Goal: Task Accomplishment & Management: Manage account settings

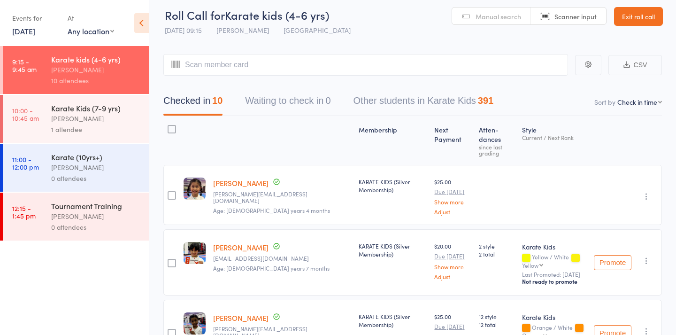
click at [98, 129] on div "1 attendee" at bounding box center [96, 129] width 90 height 11
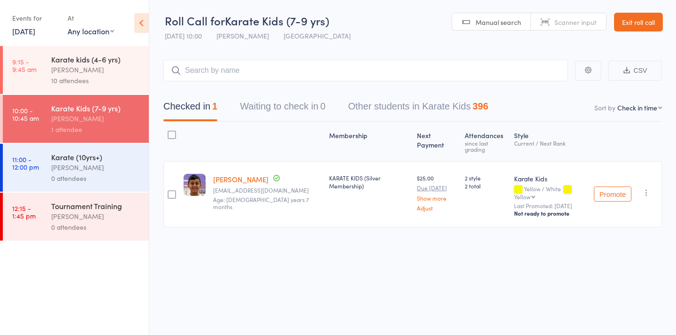
click at [486, 21] on link "Manual search" at bounding box center [491, 22] width 79 height 18
type input "1261"
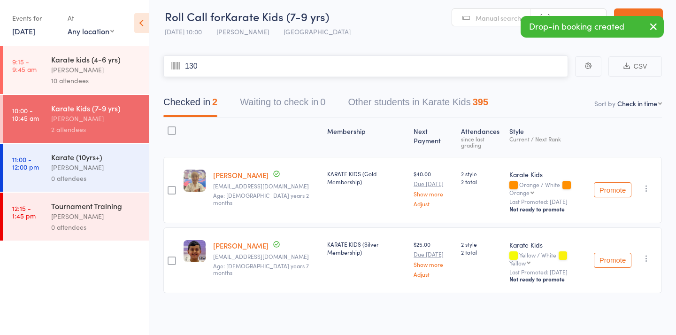
type input "1307"
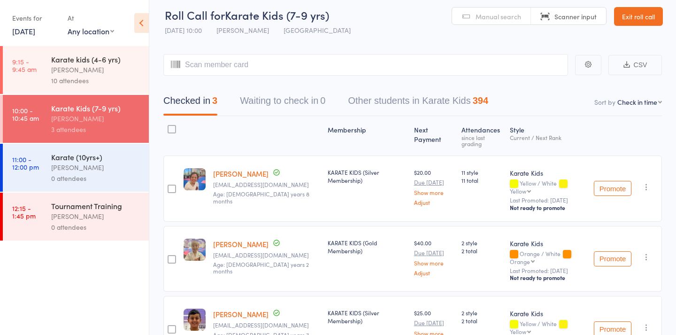
click at [68, 66] on div "[PERSON_NAME]" at bounding box center [96, 69] width 90 height 11
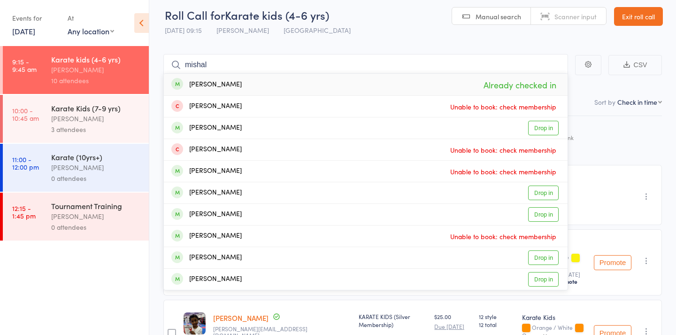
type input "mishal"
click at [235, 85] on div "[PERSON_NAME]" at bounding box center [206, 84] width 70 height 11
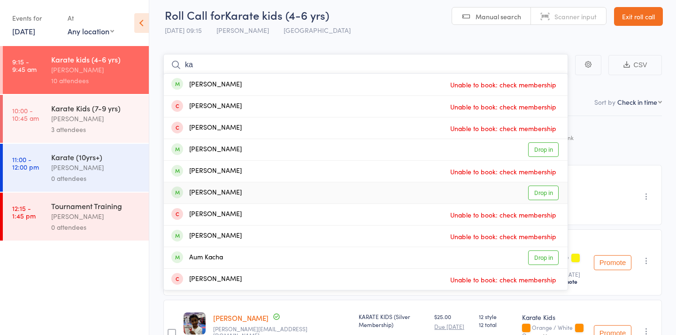
type input "k"
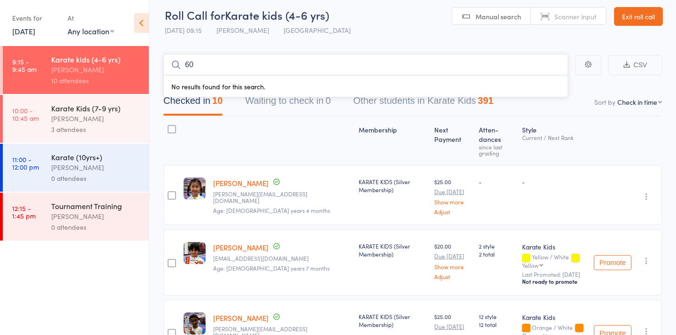
type input "6"
click at [461, 11] on link "Manual search" at bounding box center [491, 17] width 79 height 18
type input "560"
click at [283, 82] on div "[PERSON_NAME] [PERSON_NAME] Drop in" at bounding box center [366, 85] width 404 height 22
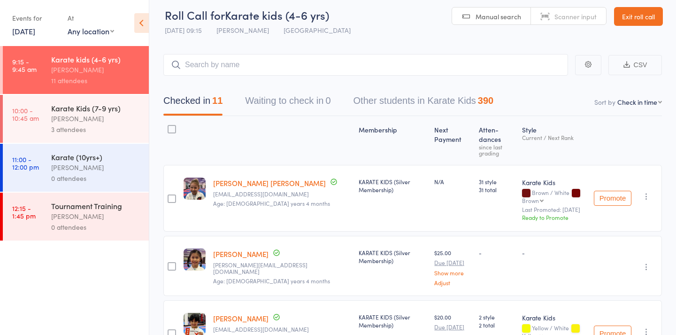
click at [643, 192] on icon "button" at bounding box center [646, 196] width 9 height 9
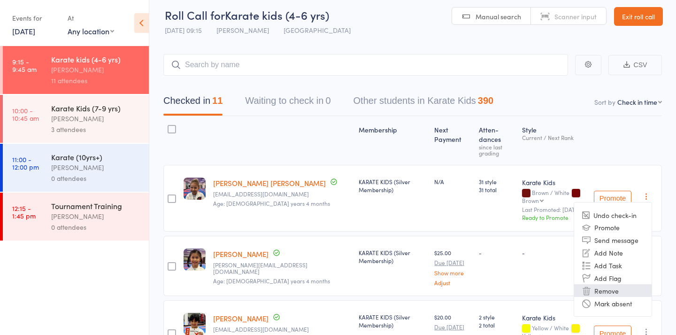
click at [619, 284] on li "Remove" at bounding box center [613, 290] width 78 height 13
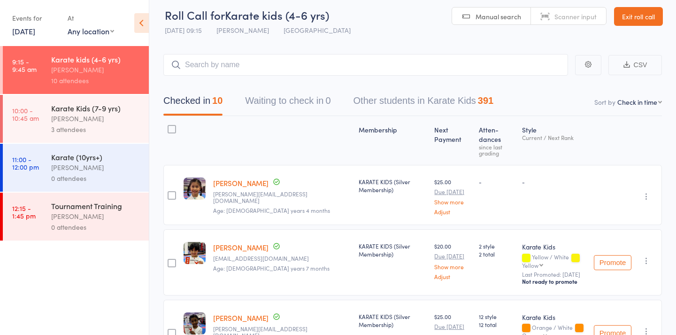
click at [72, 125] on div "3 attendees" at bounding box center [96, 129] width 90 height 11
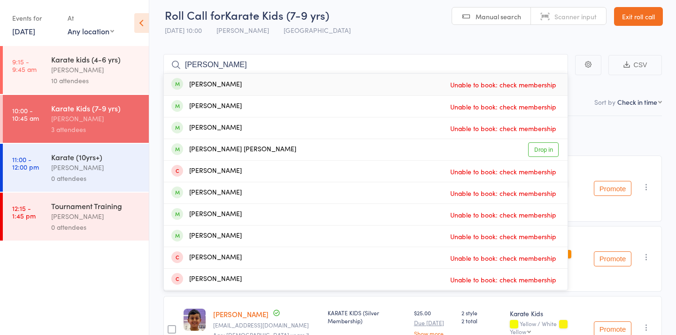
type input "[PERSON_NAME]"
drag, startPoint x: 227, startPoint y: 67, endPoint x: 275, endPoint y: 152, distance: 97.6
click at [275, 152] on div "[PERSON_NAME] [PERSON_NAME] Drop in" at bounding box center [366, 149] width 404 height 21
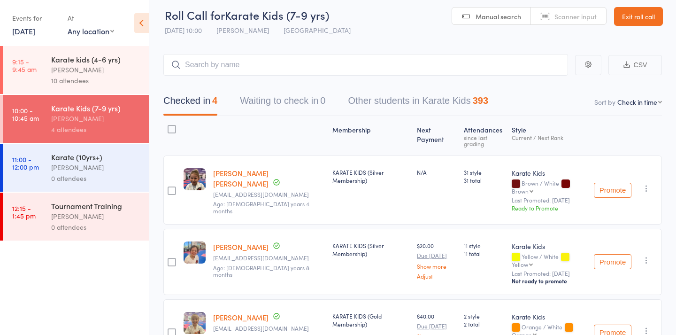
click at [464, 18] on link "Manual search" at bounding box center [491, 17] width 79 height 18
type input "1053"
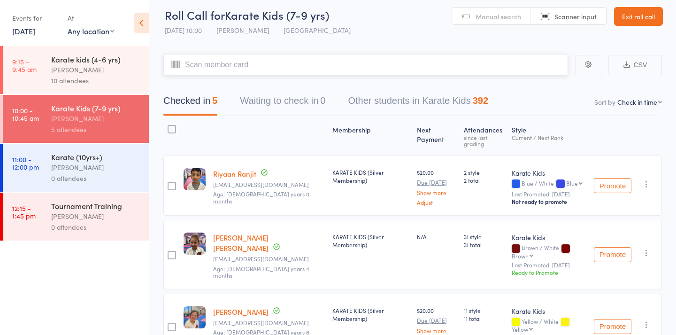
click at [294, 66] on input "search" at bounding box center [365, 65] width 405 height 22
type input "482"
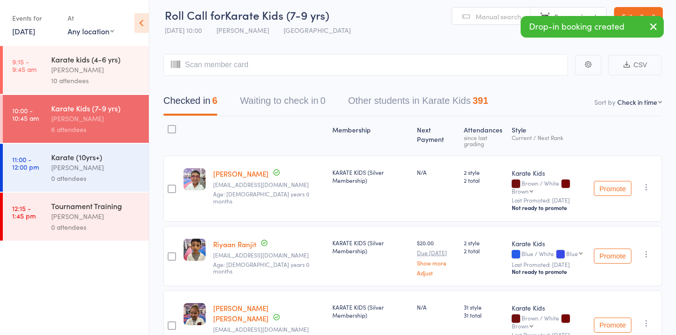
click at [108, 159] on div "Karate (10yrs+)" at bounding box center [96, 157] width 90 height 10
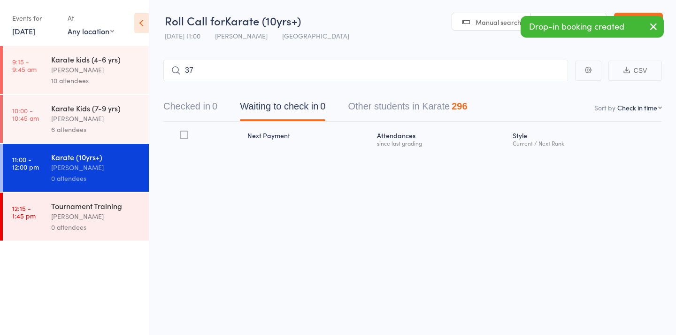
type input "375"
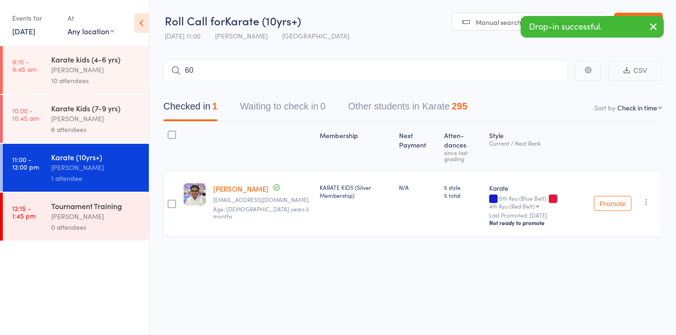
type input "609"
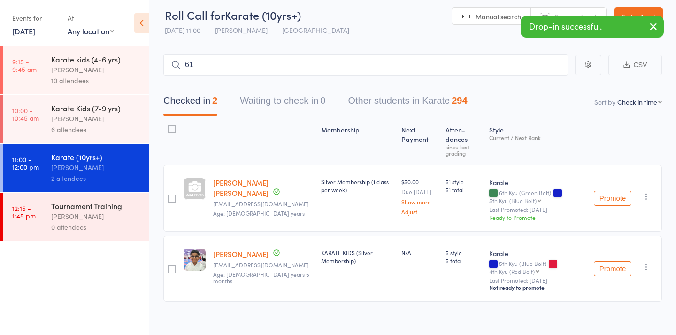
type input "610"
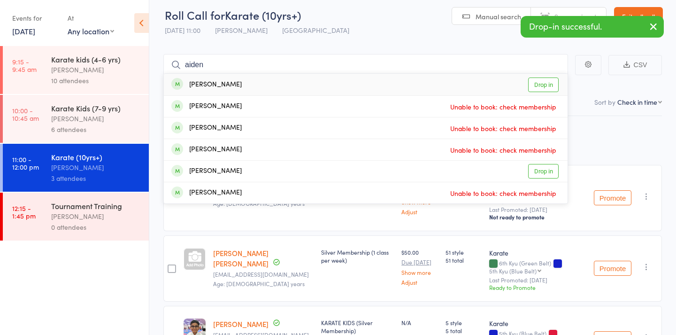
type input "Aiden"
drag, startPoint x: 108, startPoint y: 159, endPoint x: 294, endPoint y: 87, distance: 200.0
click at [294, 87] on div "[PERSON_NAME] Drop in" at bounding box center [366, 85] width 404 height 22
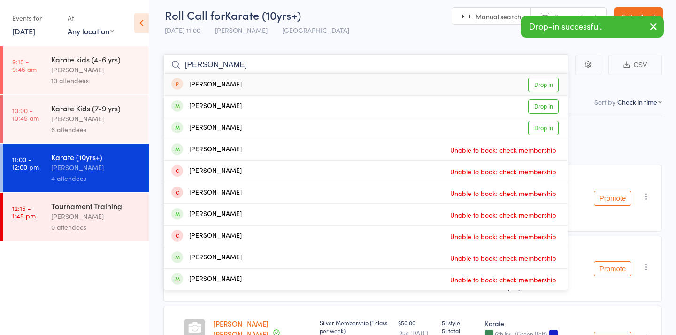
type input "[PERSON_NAME]"
drag, startPoint x: 252, startPoint y: 105, endPoint x: 272, endPoint y: 107, distance: 20.2
click at [272, 107] on div "[PERSON_NAME] Drop in" at bounding box center [366, 106] width 404 height 21
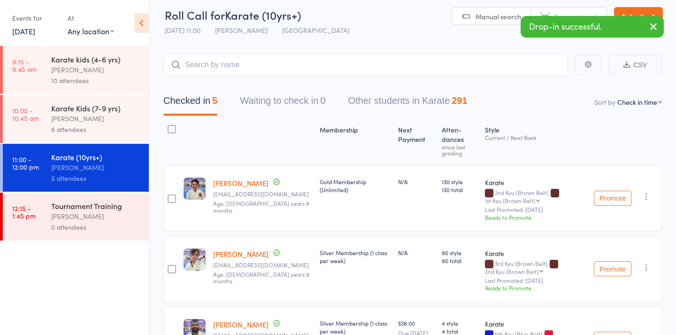
click at [122, 117] on div "[PERSON_NAME]" at bounding box center [96, 118] width 90 height 11
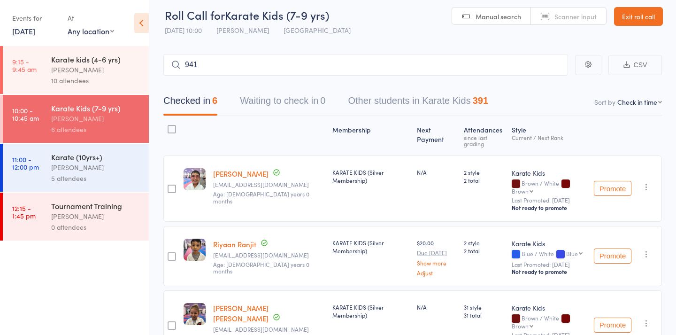
type input "941"
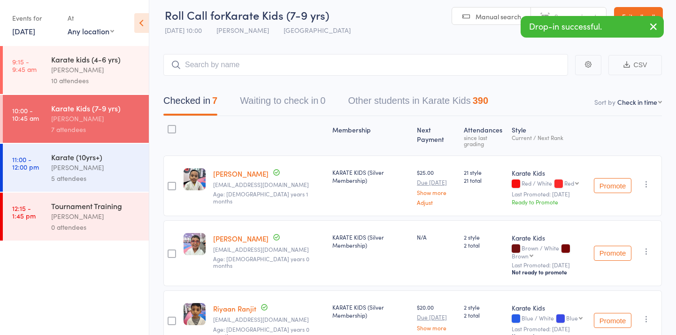
click at [496, 17] on span "Manual search" at bounding box center [499, 16] width 46 height 9
type input "1467"
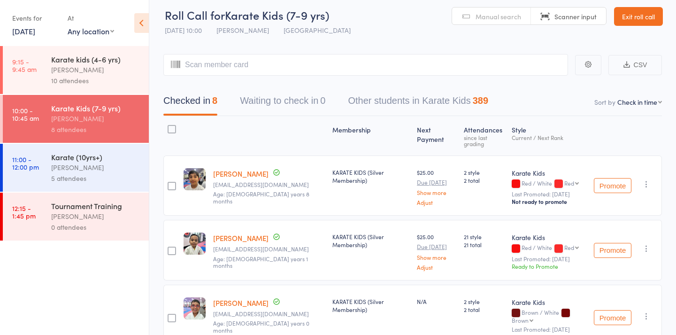
click at [97, 75] on div "[PERSON_NAME]" at bounding box center [96, 69] width 90 height 11
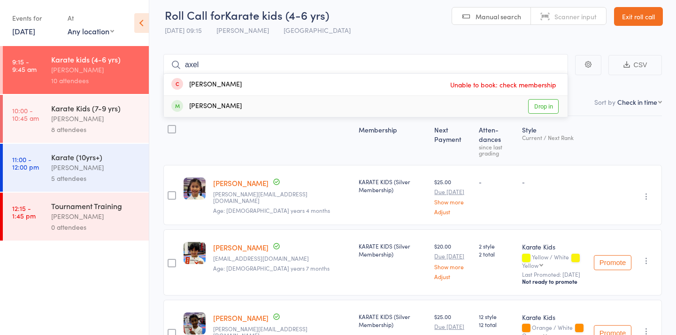
type input "axel"
click at [225, 102] on div "[PERSON_NAME]" at bounding box center [206, 106] width 70 height 11
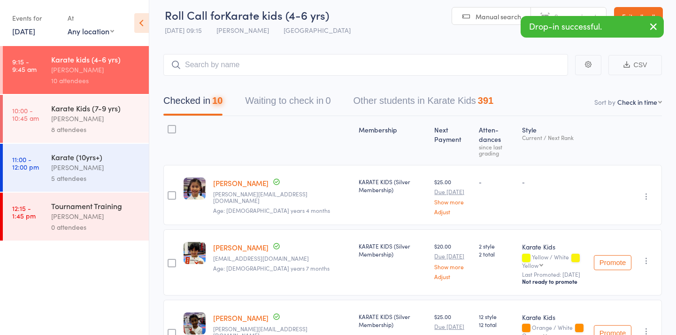
click at [111, 111] on div "Karate Kids (7-9 yrs)" at bounding box center [96, 108] width 90 height 10
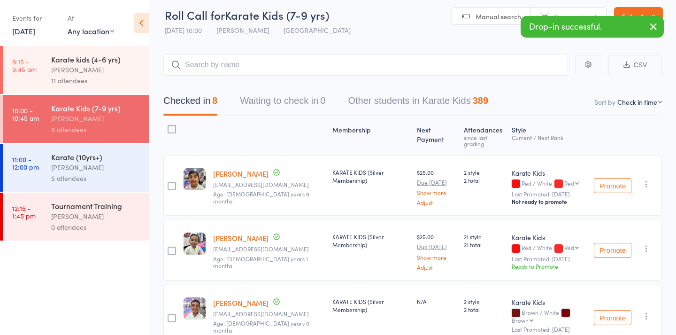
click at [482, 10] on link "Manual search" at bounding box center [491, 17] width 79 height 18
click at [432, 68] on input "search" at bounding box center [365, 65] width 405 height 22
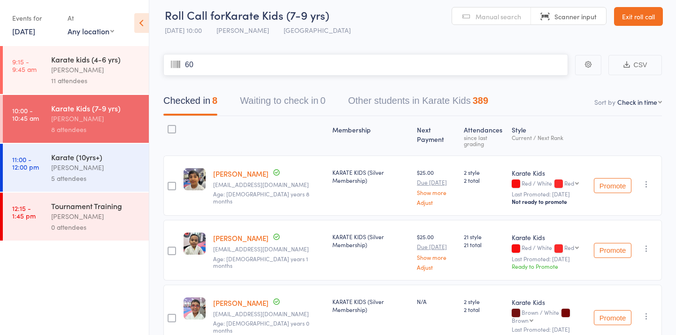
type input "603"
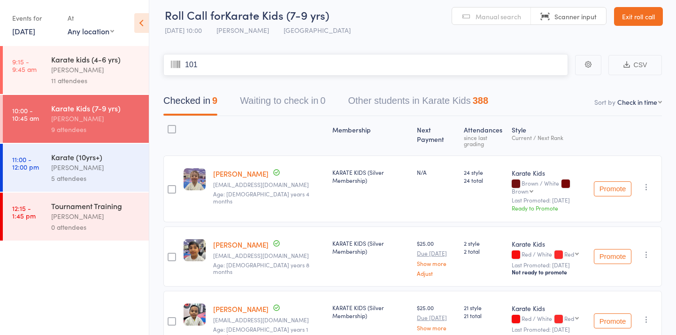
type input "1014"
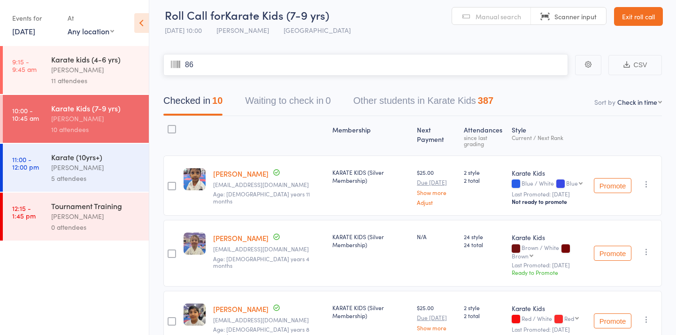
type input "861"
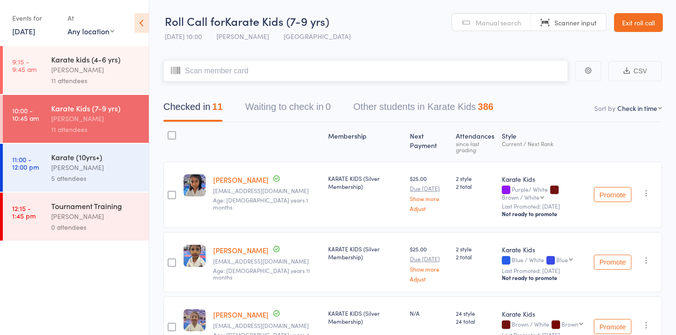
click at [448, 71] on input "search" at bounding box center [365, 71] width 405 height 22
click at [494, 27] on link "Manual search" at bounding box center [491, 23] width 79 height 18
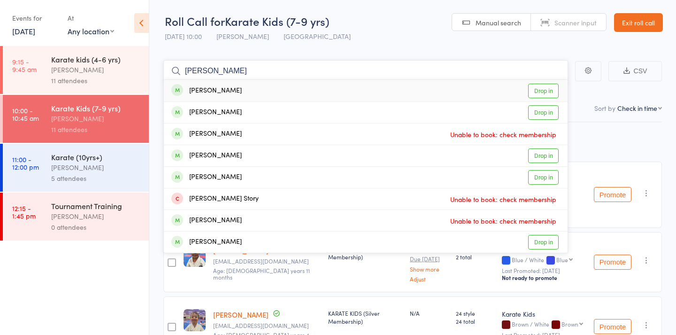
type input "[PERSON_NAME]"
drag, startPoint x: 494, startPoint y: 27, endPoint x: 548, endPoint y: 89, distance: 81.9
click at [548, 89] on link "Drop in" at bounding box center [543, 91] width 31 height 15
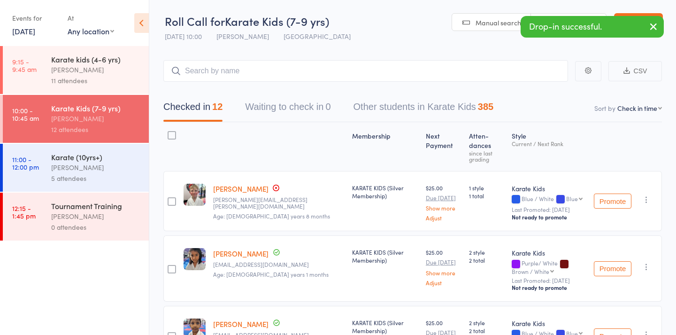
click at [488, 24] on span "Manual search" at bounding box center [499, 22] width 46 height 9
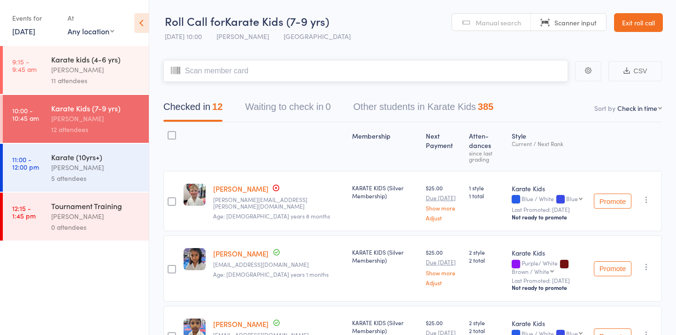
click at [207, 72] on input "search" at bounding box center [365, 71] width 405 height 22
type input "1104"
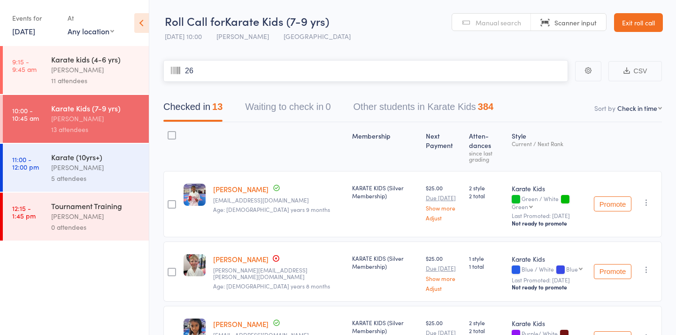
type input "261"
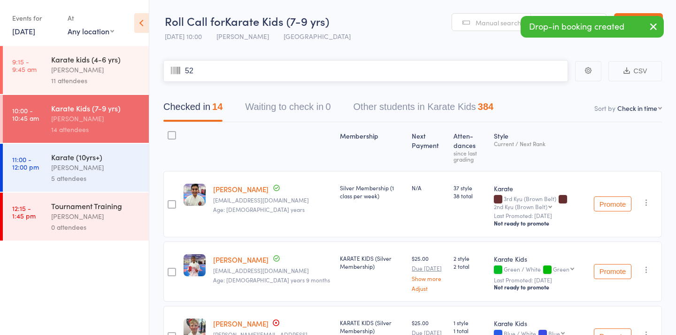
type input "522"
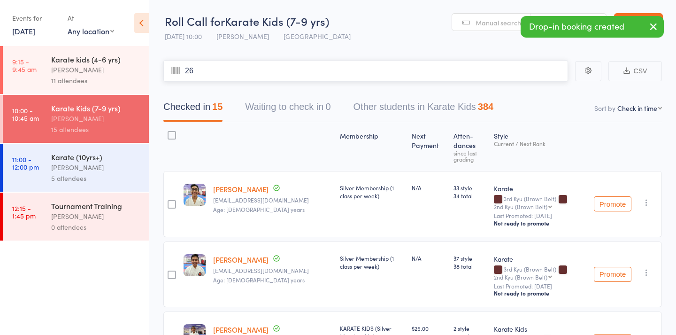
type input "260"
click at [648, 198] on icon "button" at bounding box center [646, 202] width 9 height 9
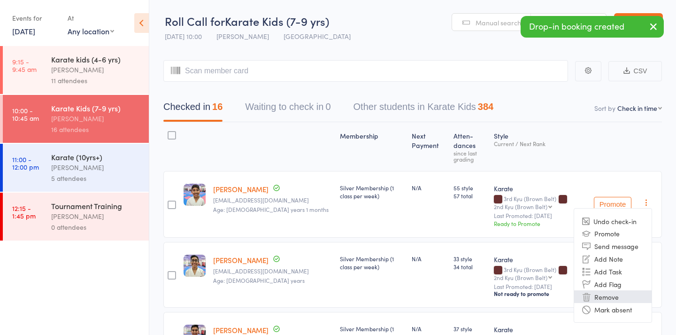
click at [612, 290] on li "Remove" at bounding box center [613, 296] width 78 height 13
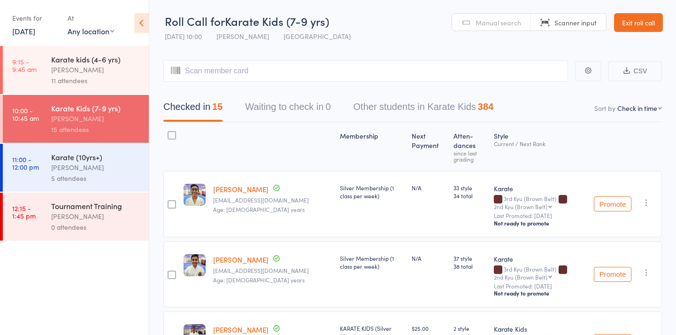
click at [646, 198] on icon "button" at bounding box center [646, 202] width 9 height 9
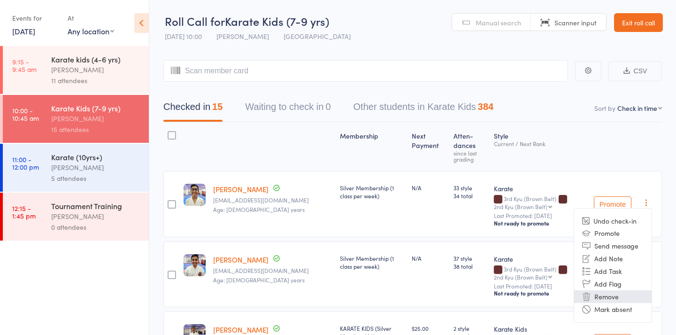
click at [604, 290] on li "Remove" at bounding box center [613, 296] width 78 height 13
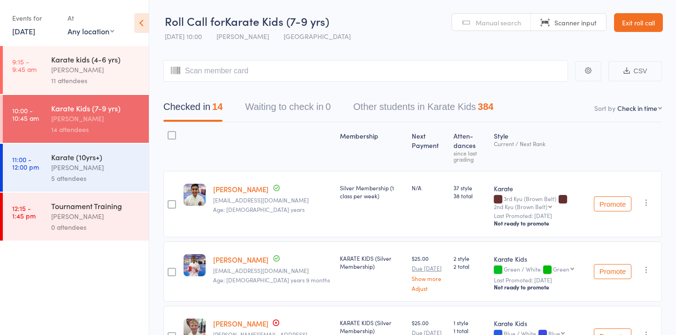
click at [646, 198] on icon "button" at bounding box center [646, 202] width 9 height 9
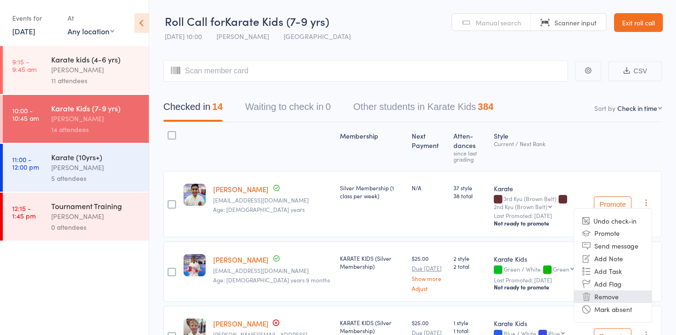
click at [613, 291] on li "Remove" at bounding box center [613, 296] width 78 height 13
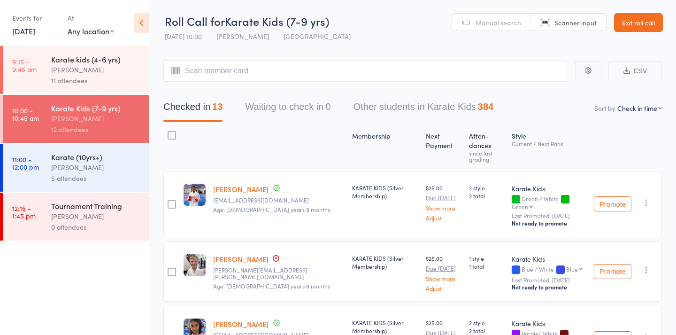
click at [113, 163] on div "[PERSON_NAME]" at bounding box center [96, 167] width 90 height 11
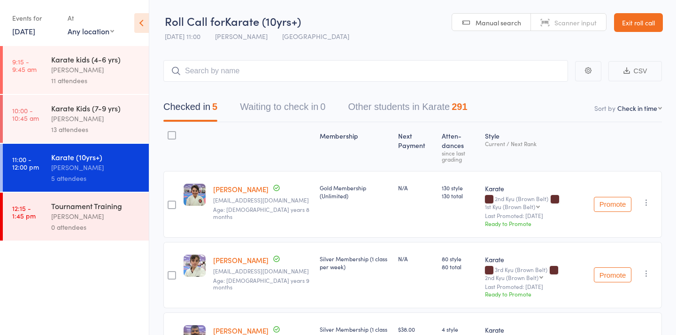
click at [217, 75] on input "search" at bounding box center [365, 71] width 405 height 22
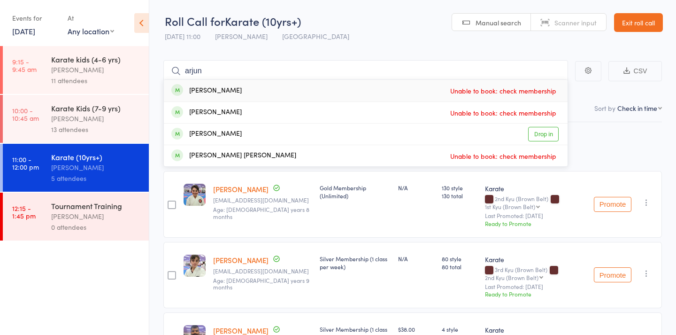
type input "Arjun"
drag, startPoint x: 197, startPoint y: 88, endPoint x: 257, endPoint y: 131, distance: 73.8
click at [257, 131] on div "[PERSON_NAME] Drop in" at bounding box center [366, 134] width 404 height 21
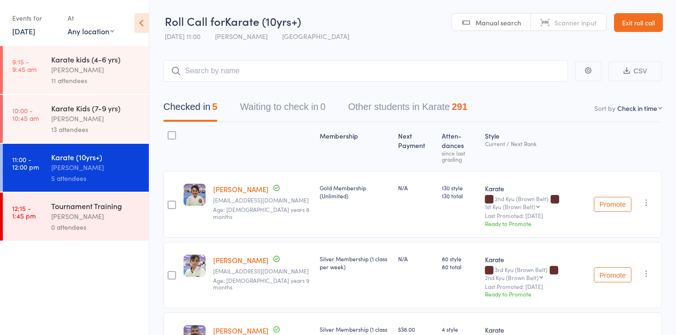
click at [74, 110] on div "Karate Kids (7-9 yrs)" at bounding box center [96, 108] width 90 height 10
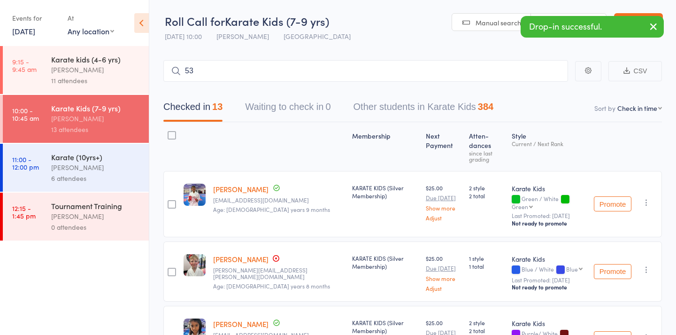
type input "538"
type input "869"
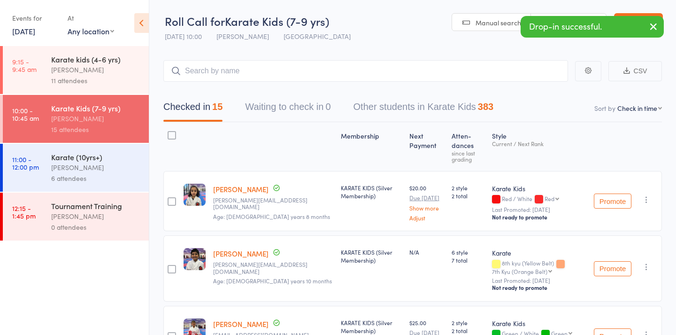
click at [649, 262] on icon "button" at bounding box center [646, 266] width 9 height 9
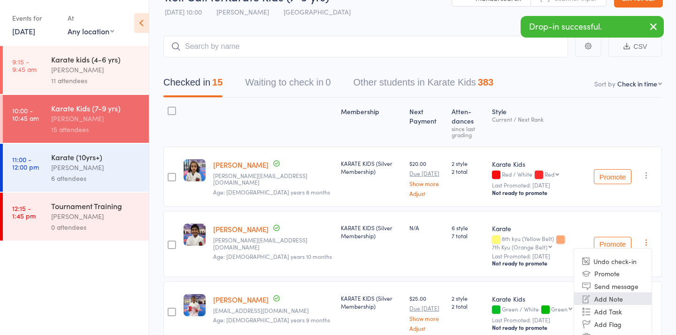
scroll to position [27, 0]
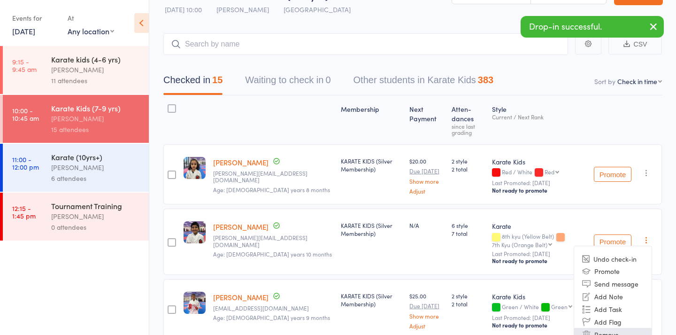
click at [634, 328] on li "Remove" at bounding box center [613, 334] width 78 height 13
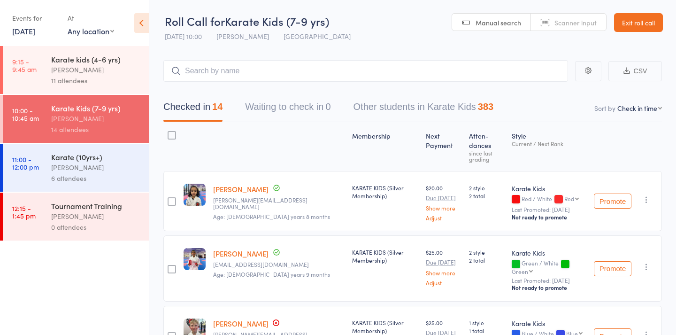
scroll to position [0, 0]
click at [340, 75] on input "search" at bounding box center [365, 71] width 405 height 22
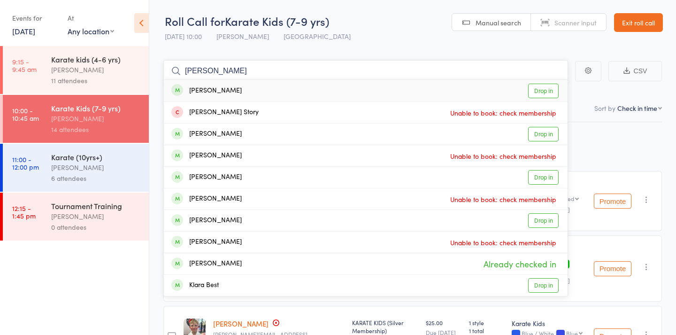
type input "[PERSON_NAME]"
drag, startPoint x: 340, startPoint y: 75, endPoint x: 332, endPoint y: 91, distance: 18.1
click at [332, 91] on div "[PERSON_NAME] Drop in" at bounding box center [366, 91] width 404 height 22
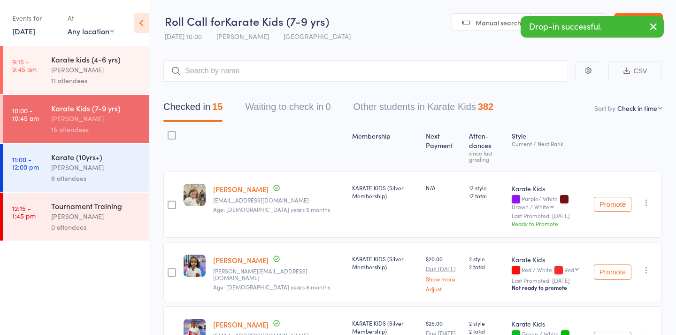
click at [104, 179] on div "6 attendees" at bounding box center [96, 178] width 90 height 11
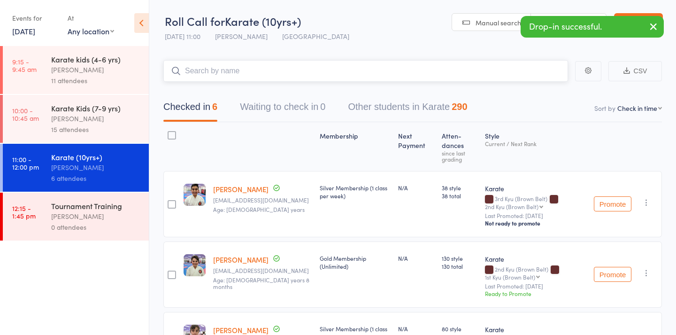
click at [304, 81] on input "search" at bounding box center [365, 71] width 405 height 22
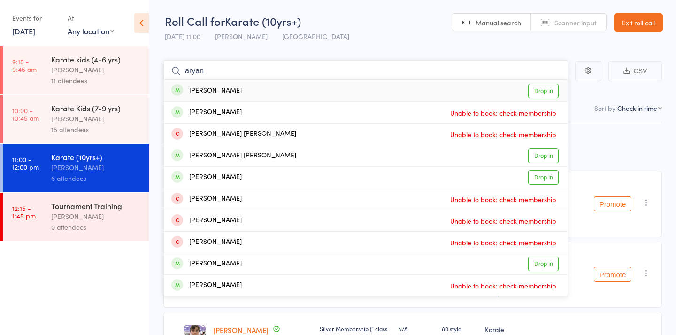
type input "aryan"
click at [384, 89] on div "[PERSON_NAME] Drop in" at bounding box center [366, 91] width 404 height 22
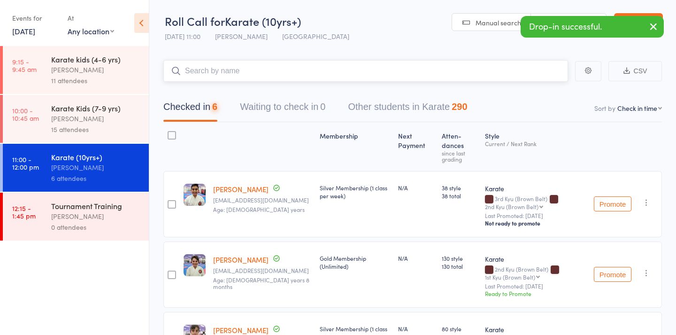
click at [355, 75] on input "search" at bounding box center [365, 71] width 405 height 22
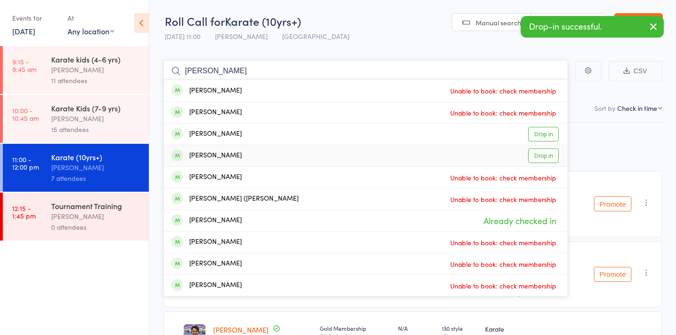
type input "[PERSON_NAME]"
click at [271, 153] on div "[PERSON_NAME] Drop in" at bounding box center [366, 155] width 404 height 21
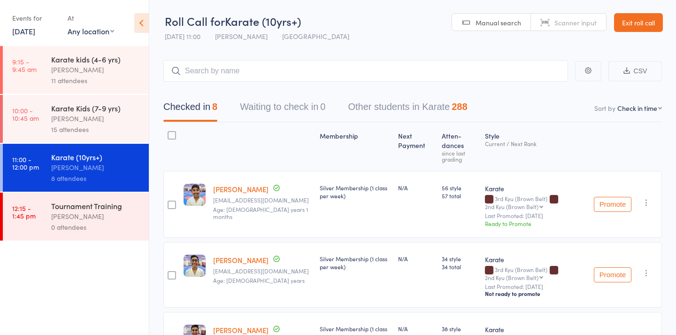
click at [54, 109] on div "Karate Kids (7-9 yrs)" at bounding box center [96, 108] width 90 height 10
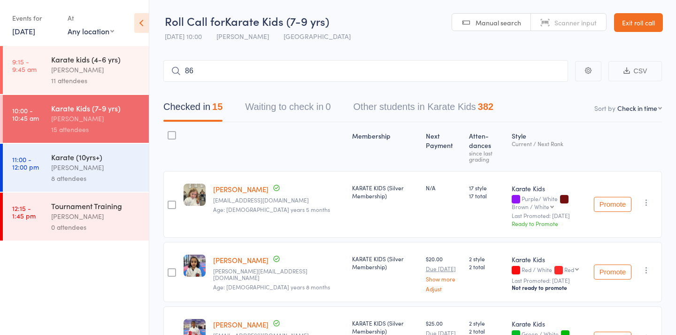
type input "864"
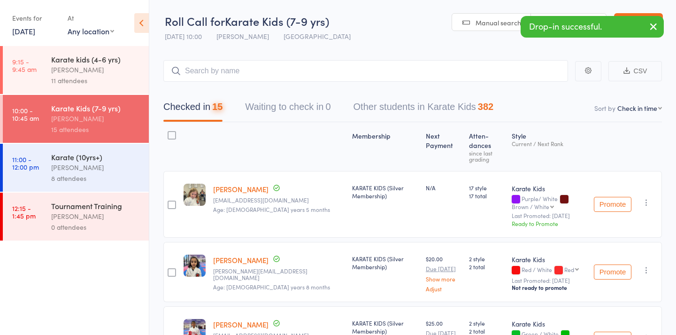
click at [43, 159] on link "11:00 - 12:00 pm Karate (10yrs+) [PERSON_NAME] Karetsian 8 attendees" at bounding box center [76, 168] width 146 height 48
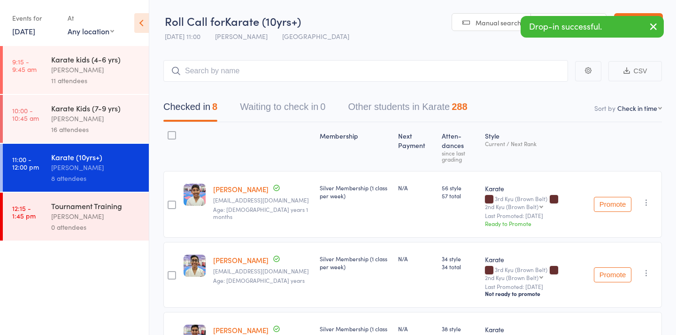
click at [472, 28] on link "Manual search" at bounding box center [491, 23] width 79 height 18
type input "940"
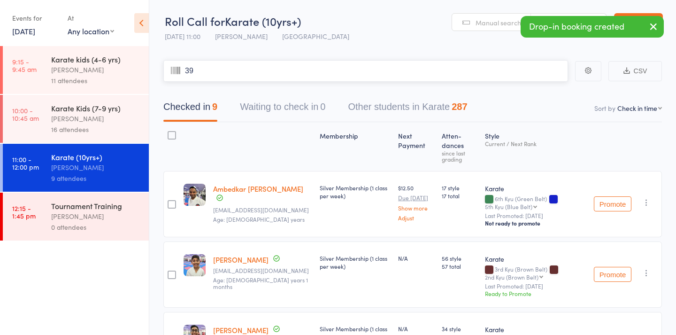
type input "396"
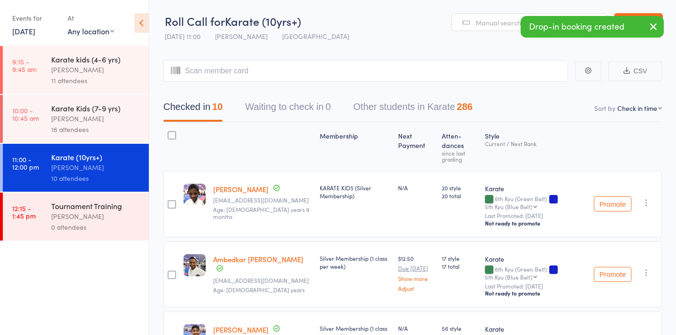
click at [77, 98] on div "Karate Kids (7-9 yrs) [PERSON_NAME] 16 attendees" at bounding box center [100, 119] width 98 height 48
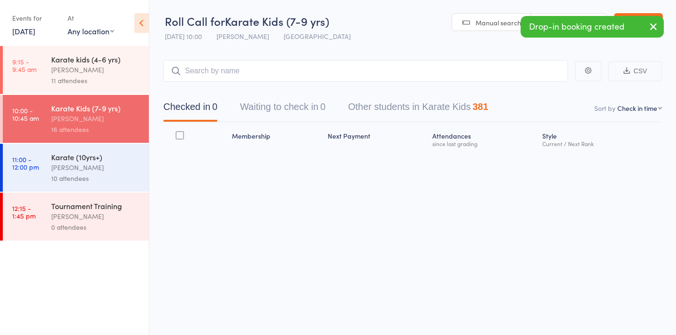
click at [77, 109] on div "Karate Kids (7-9 yrs)" at bounding box center [96, 108] width 90 height 10
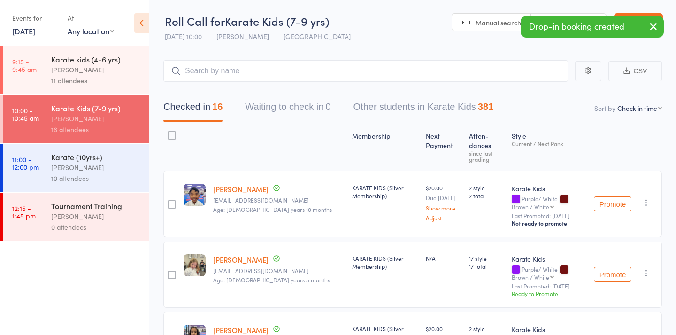
click at [476, 21] on span "Manual search" at bounding box center [499, 22] width 46 height 9
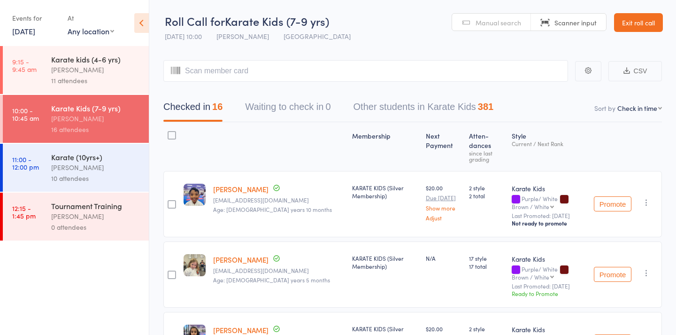
click at [476, 21] on span "Manual search" at bounding box center [499, 22] width 46 height 9
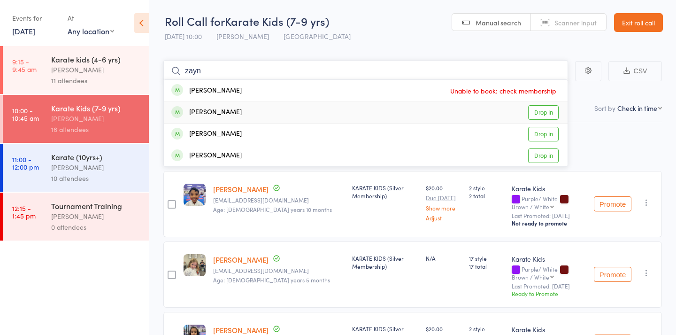
type input "zayn"
click at [380, 117] on div "[PERSON_NAME] Drop in" at bounding box center [366, 112] width 404 height 21
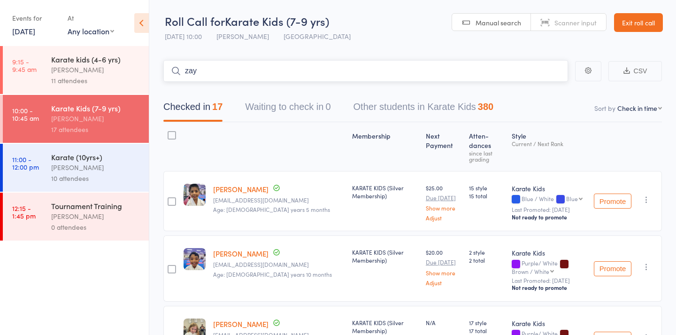
type input "zayn"
type input "1116"
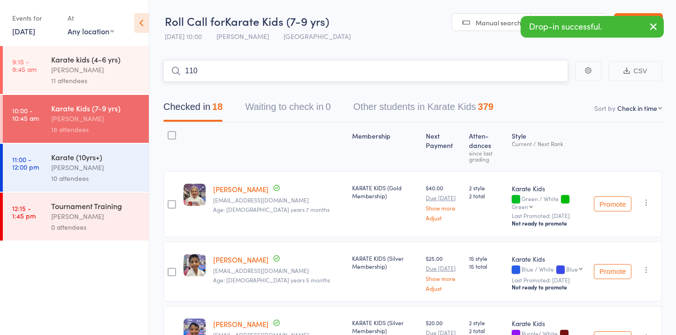
type input "1103"
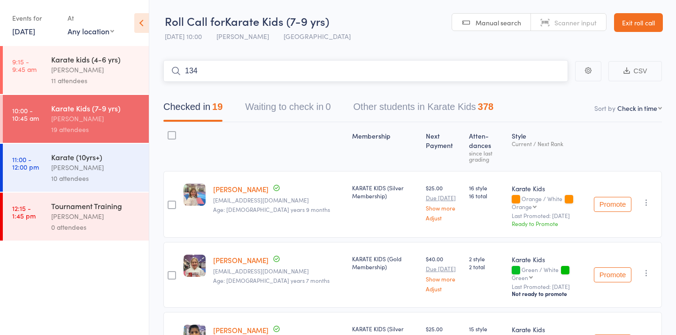
type input "1345"
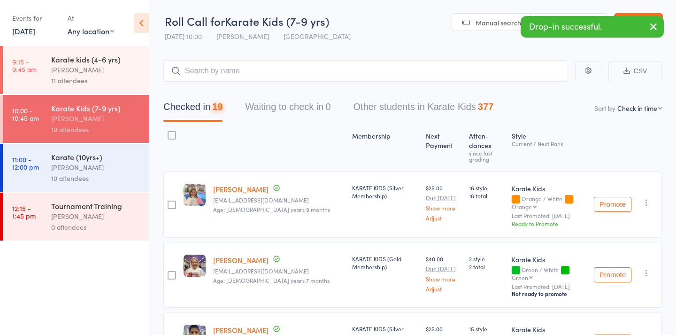
click at [492, 17] on link "Manual search" at bounding box center [491, 23] width 79 height 18
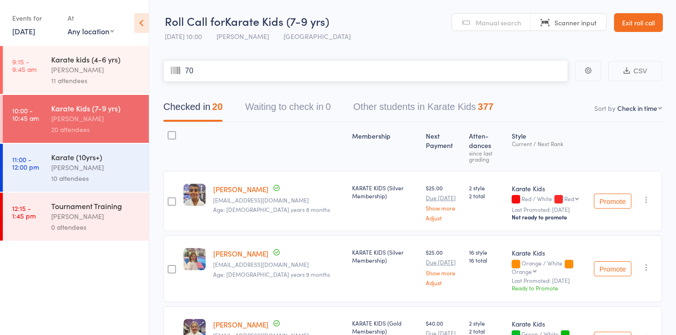
type input "701"
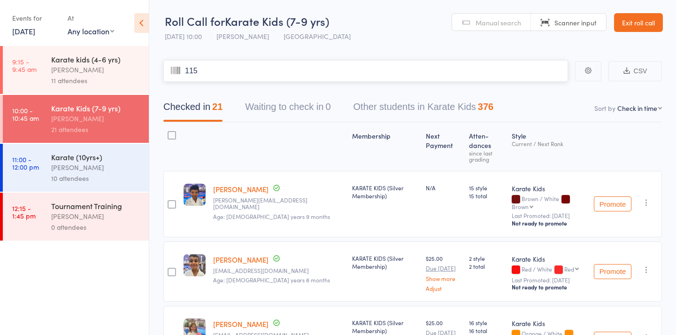
type input "1157"
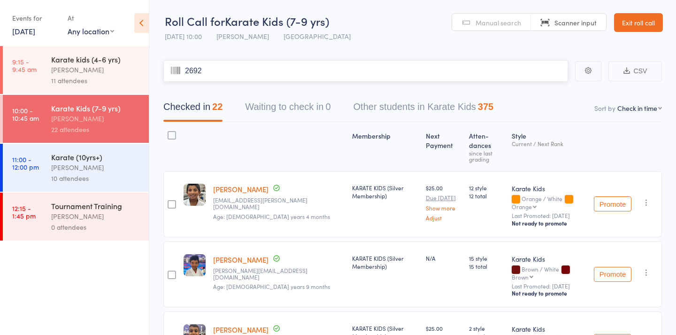
type input "26926"
type input "9"
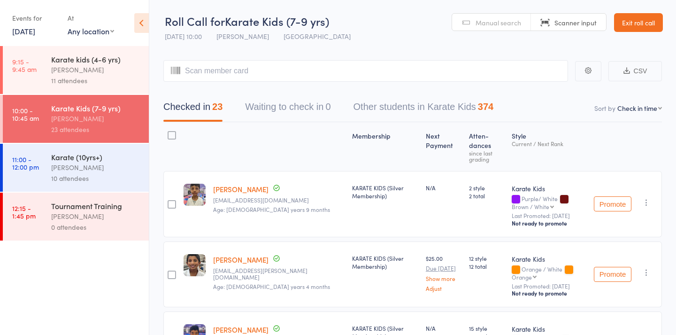
click at [471, 19] on link "Manual search" at bounding box center [491, 23] width 79 height 18
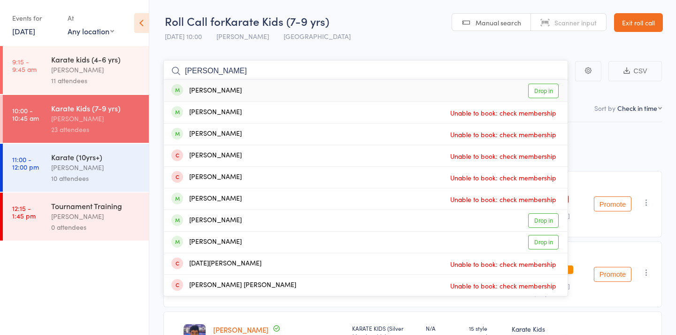
type input "[PERSON_NAME]"
drag, startPoint x: 337, startPoint y: 60, endPoint x: 247, endPoint y: 93, distance: 96.0
click at [247, 93] on div "[PERSON_NAME] Drop in" at bounding box center [366, 91] width 404 height 22
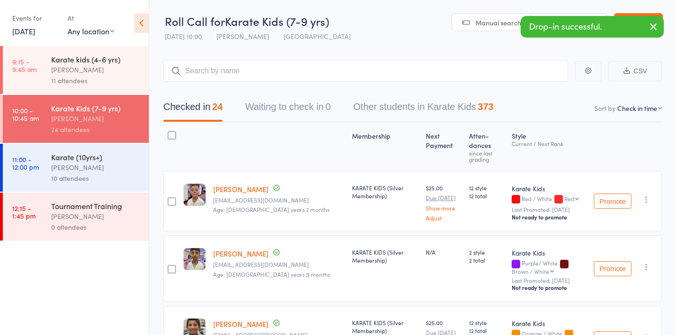
click at [247, 93] on div "Checked in 24 Waiting to check in 0 Other students in Karate Kids 373" at bounding box center [412, 102] width 499 height 40
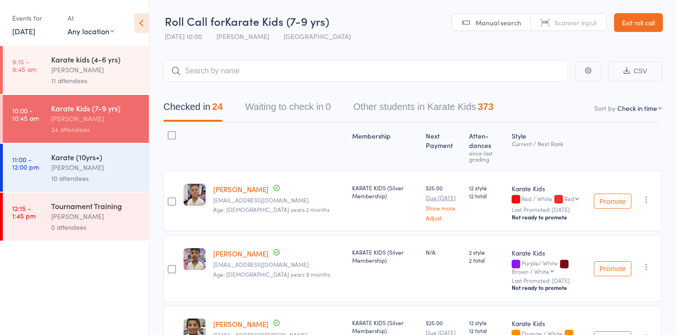
click at [471, 22] on link "Manual search" at bounding box center [491, 23] width 79 height 18
type input "1337"
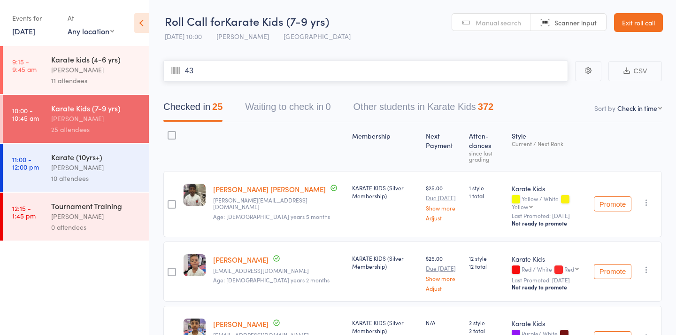
type input "433"
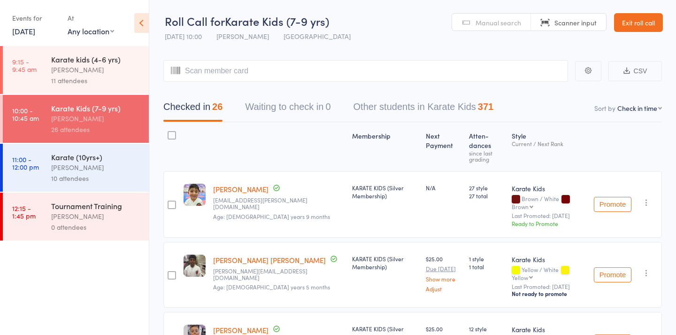
click at [487, 23] on span "Manual search" at bounding box center [499, 22] width 46 height 9
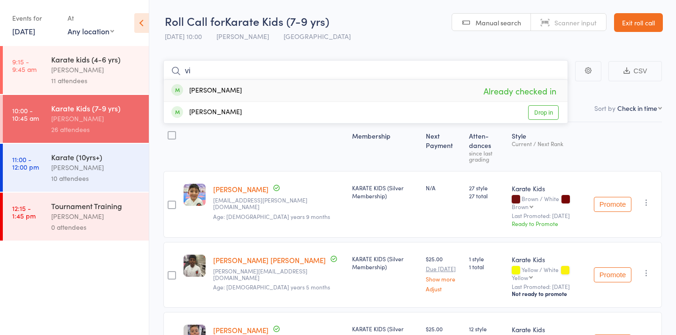
type input "v"
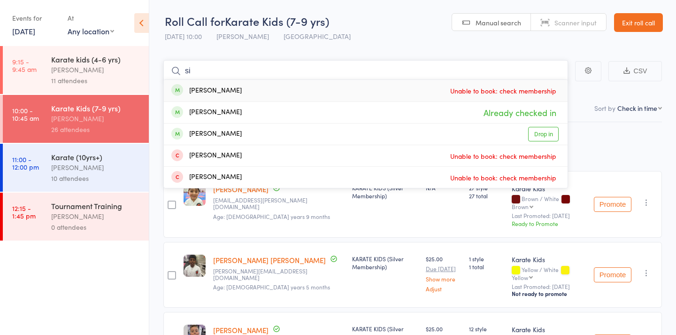
type input "s"
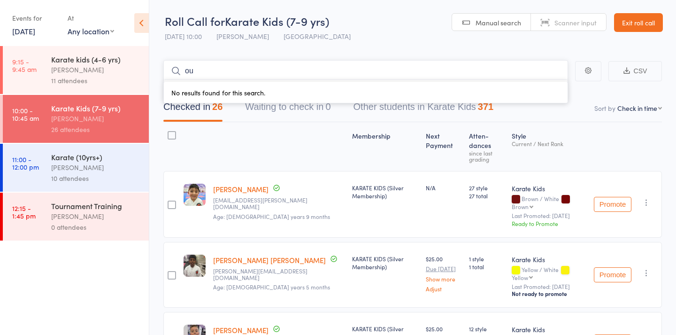
type input "o"
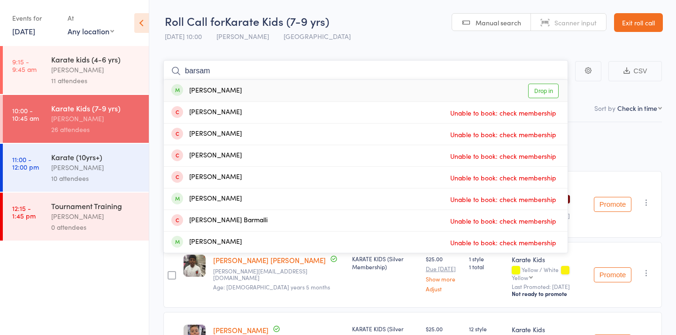
type input "barsam"
click at [248, 93] on div "[PERSON_NAME] Drop in" at bounding box center [366, 91] width 404 height 22
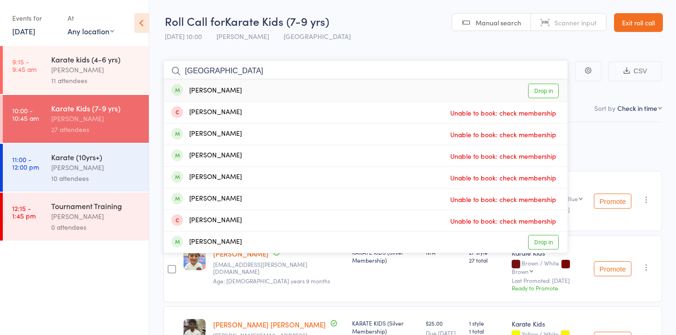
type input "[GEOGRAPHIC_DATA]"
click at [236, 97] on div "[PERSON_NAME] Drop in" at bounding box center [366, 91] width 404 height 22
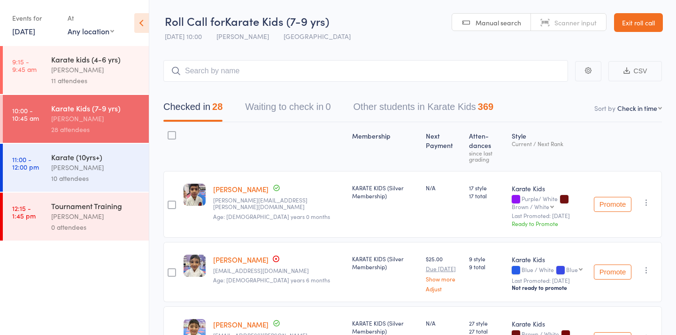
click at [48, 161] on link "11:00 - 12:00 pm Karate (10yrs+) [PERSON_NAME] Karetsian 10 attendees" at bounding box center [76, 168] width 146 height 48
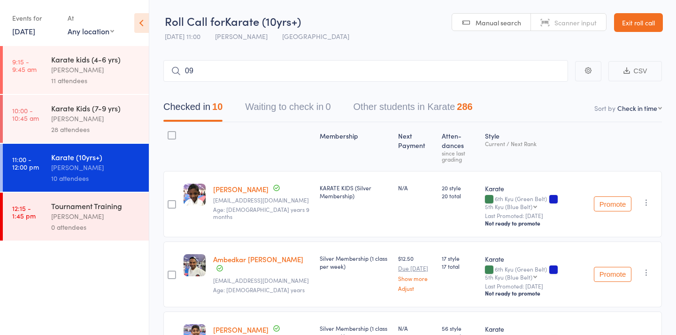
type input "098"
type input "367"
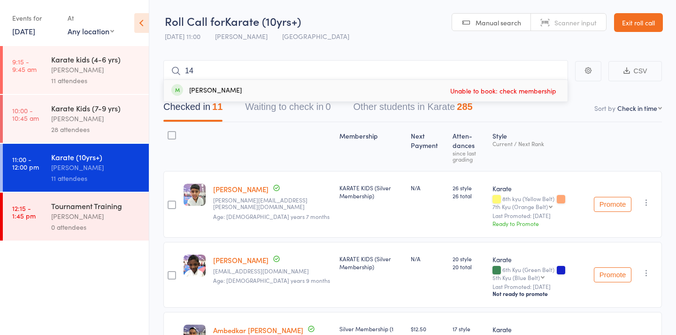
type input "1"
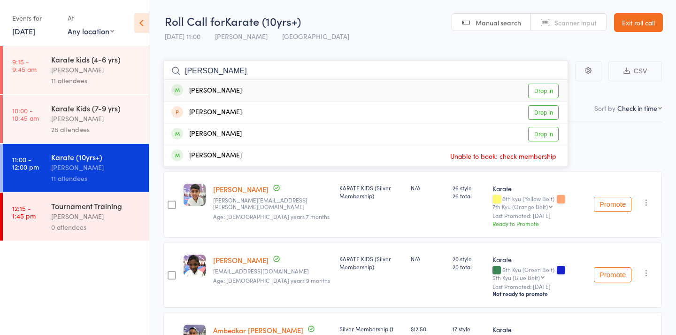
type input "sweet"
drag, startPoint x: 230, startPoint y: 116, endPoint x: 305, endPoint y: 90, distance: 79.3
click at [305, 90] on div "[PERSON_NAME] Drop in" at bounding box center [366, 91] width 404 height 22
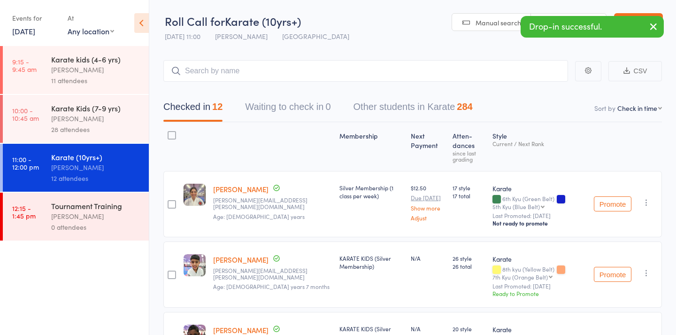
click at [106, 109] on div "Karate Kids (7-9 yrs)" at bounding box center [96, 108] width 90 height 10
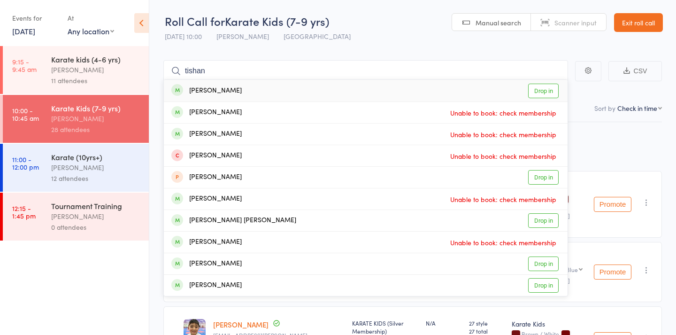
type input "titan"
drag, startPoint x: 106, startPoint y: 109, endPoint x: 281, endPoint y: 95, distance: 175.8
click at [281, 95] on div "[PERSON_NAME] Drop in" at bounding box center [366, 91] width 404 height 22
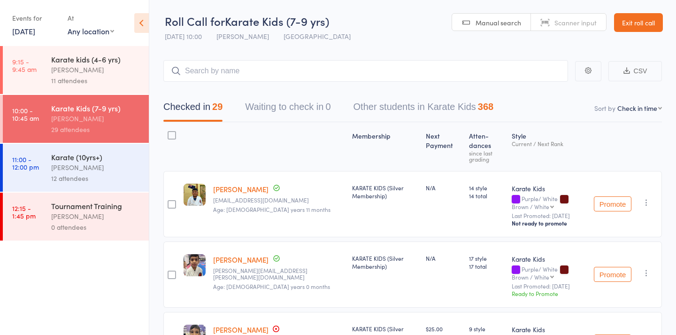
click at [482, 18] on span "Manual search" at bounding box center [499, 22] width 46 height 9
click at [94, 155] on div "Karate (10yrs+)" at bounding box center [96, 157] width 90 height 10
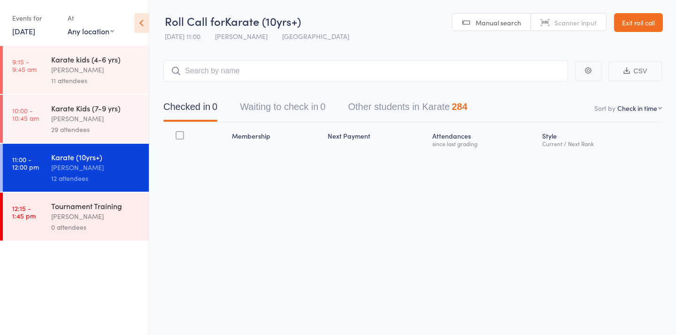
click at [509, 24] on span "Manual search" at bounding box center [499, 22] width 46 height 9
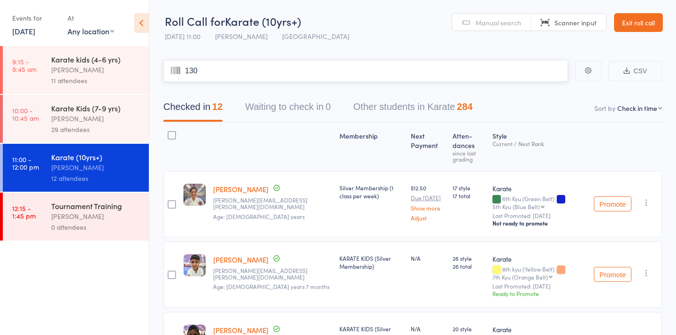
type input "1309"
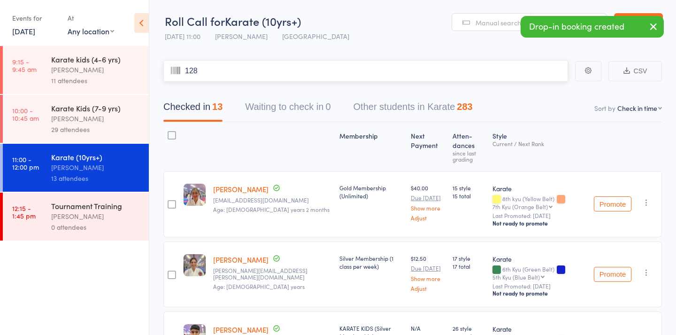
type input "1284"
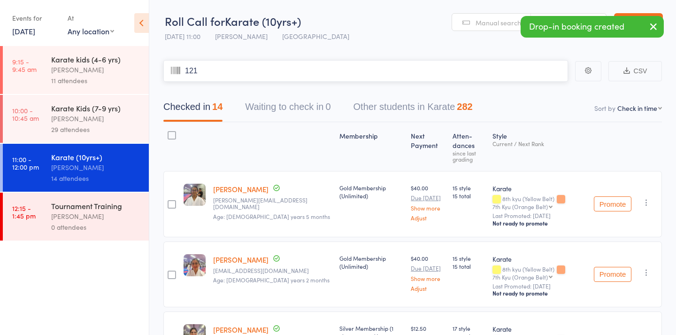
type input "1214"
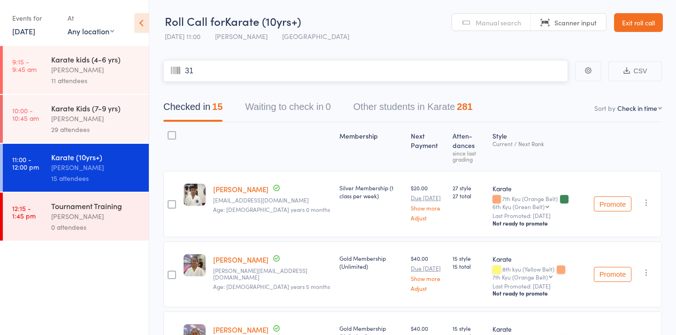
type input "317"
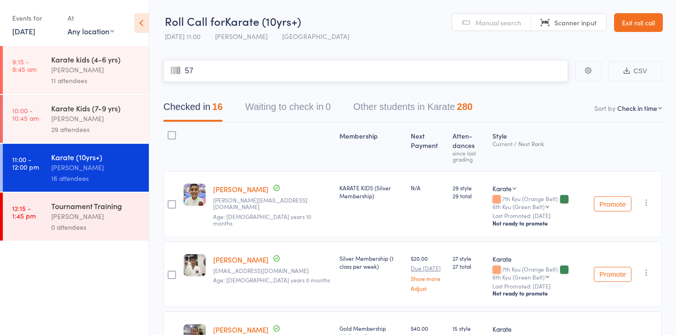
type input "576"
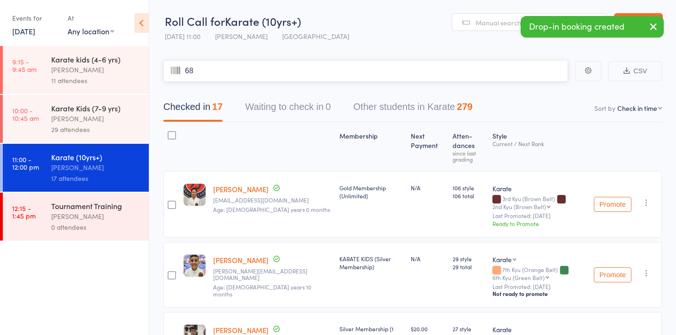
type input "682"
type input "1006"
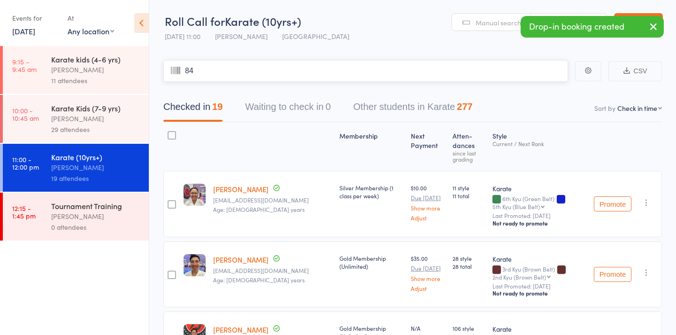
type input "847"
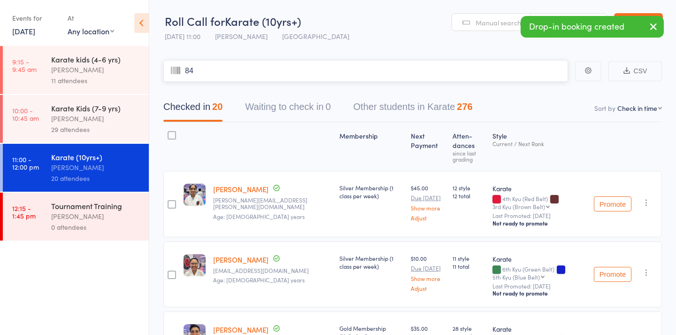
type input "848"
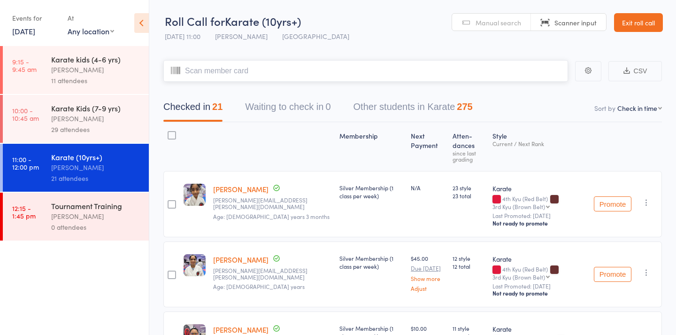
click at [309, 76] on input "search" at bounding box center [365, 71] width 405 height 22
type input "1461"
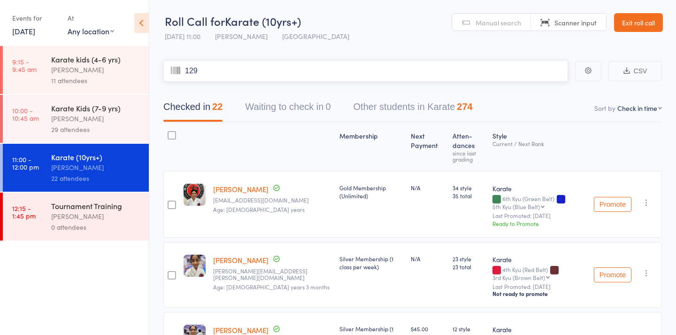
type input "1295"
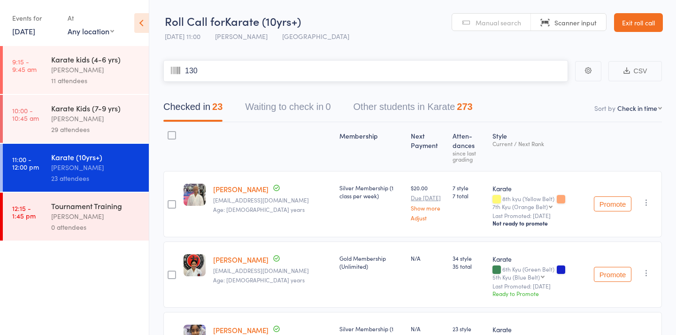
type input "1306"
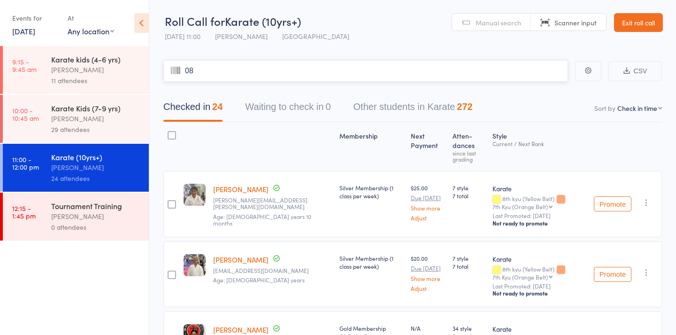
type input "085"
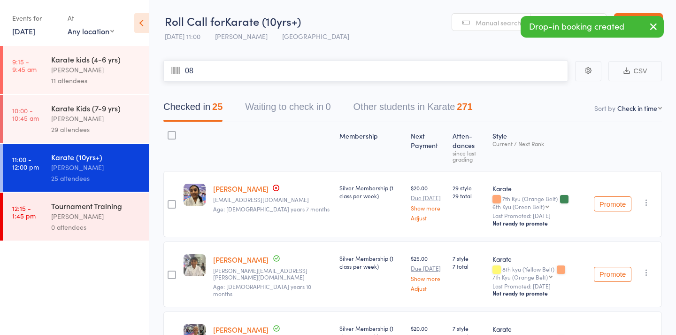
type input "086"
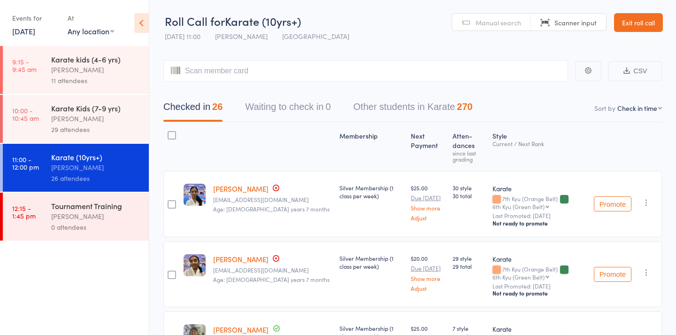
click at [472, 16] on link "Manual search" at bounding box center [491, 23] width 79 height 18
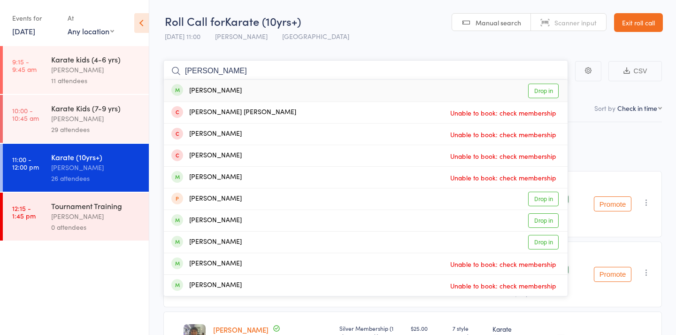
type input "[PERSON_NAME]"
drag, startPoint x: 461, startPoint y: 0, endPoint x: 306, endPoint y: 84, distance: 176.3
click at [306, 84] on div "[PERSON_NAME] Drop in" at bounding box center [366, 91] width 404 height 22
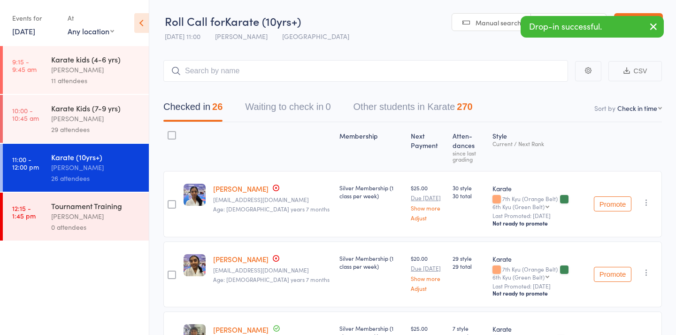
click at [484, 23] on span "Manual search" at bounding box center [499, 22] width 46 height 9
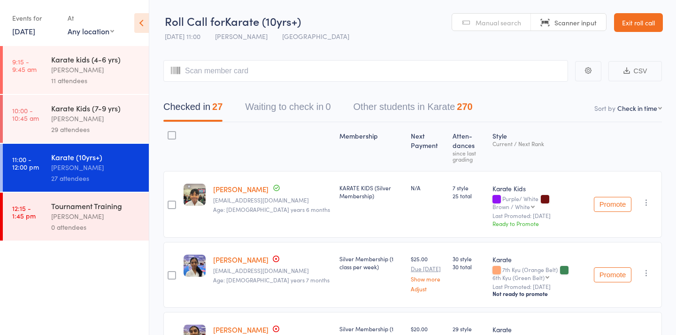
click at [484, 23] on span "Manual search" at bounding box center [499, 22] width 46 height 9
type input "1048"
type input "251"
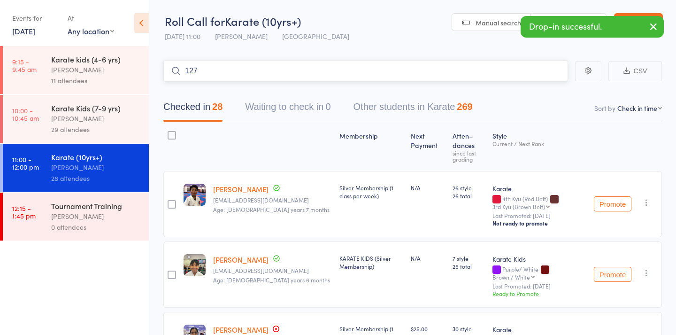
type input "1276"
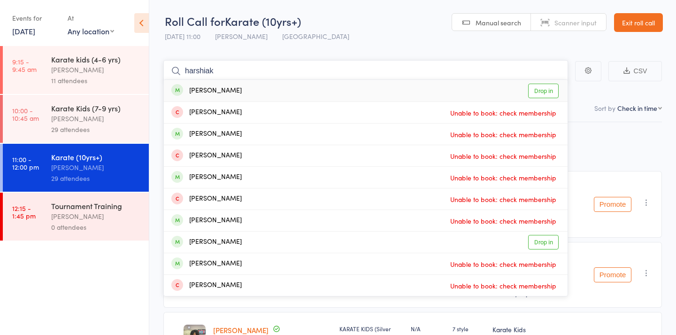
type input "harshiak"
click at [224, 92] on div "[PERSON_NAME]" at bounding box center [206, 90] width 70 height 11
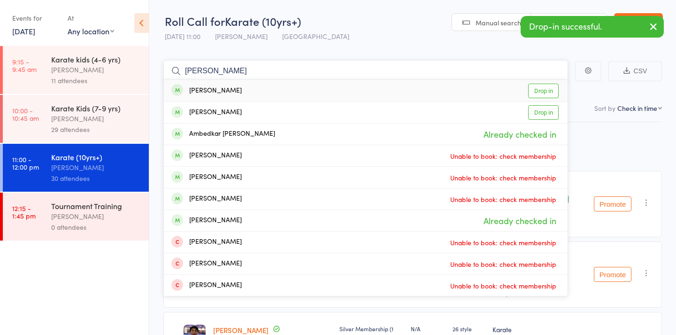
type input "[PERSON_NAME]"
click at [231, 91] on div "[PERSON_NAME] Drop in" at bounding box center [366, 91] width 404 height 22
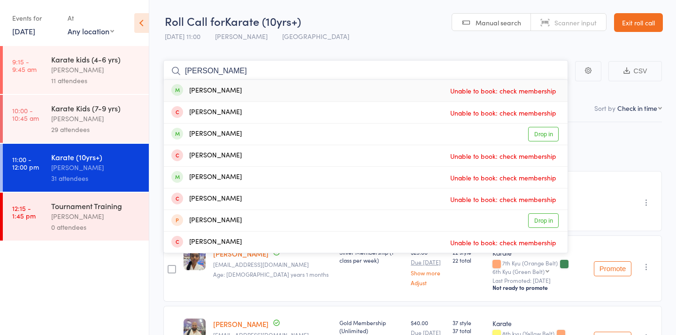
type input "[PERSON_NAME]"
drag, startPoint x: 231, startPoint y: 91, endPoint x: 233, endPoint y: 135, distance: 43.7
click at [233, 135] on div "[PERSON_NAME] Drop in" at bounding box center [366, 134] width 404 height 21
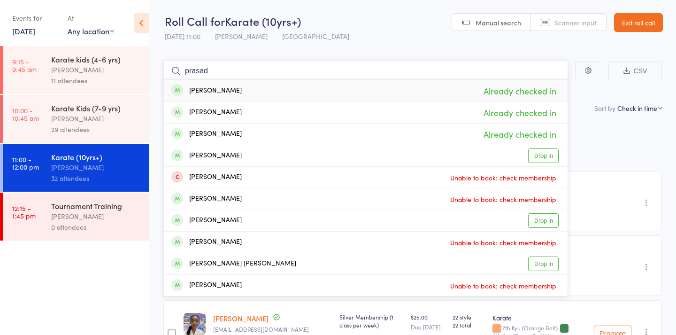
type input "Prasad"
drag, startPoint x: 233, startPoint y: 135, endPoint x: 277, endPoint y: 94, distance: 60.2
click at [277, 94] on div "[PERSON_NAME] Already checked in" at bounding box center [366, 91] width 404 height 22
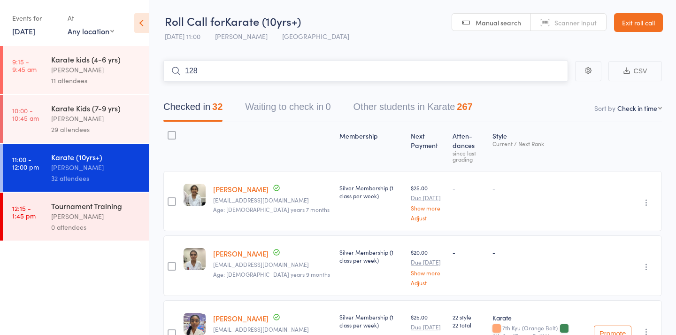
type input "1280"
type input "136"
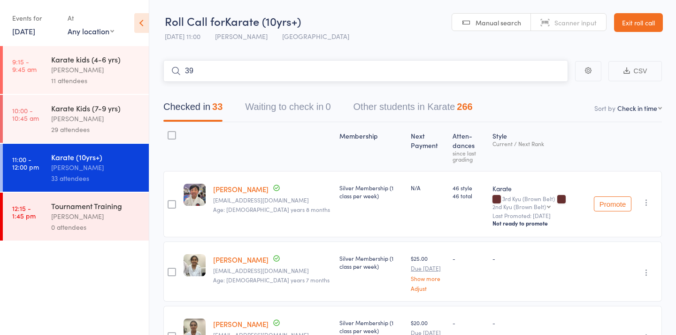
type input "397"
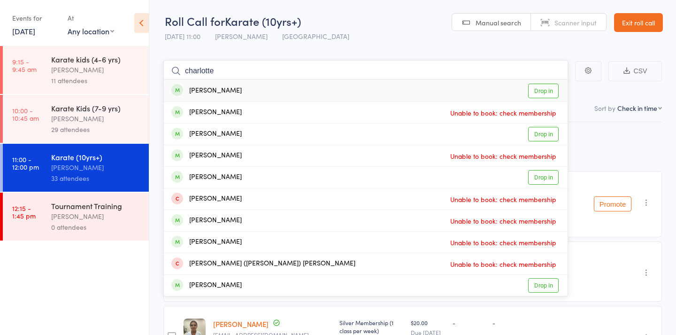
type input "charlotte"
click at [540, 88] on link "Drop in" at bounding box center [543, 91] width 31 height 15
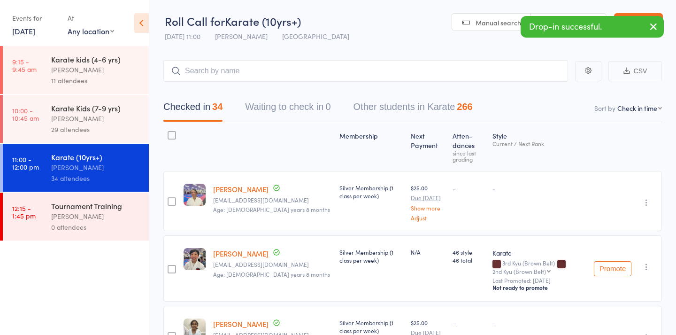
click at [384, 2] on header "Roll Call for Karate (10yrs+) [DATE] 11:00 [PERSON_NAME] Karetsian Seven Hills …" at bounding box center [412, 23] width 527 height 46
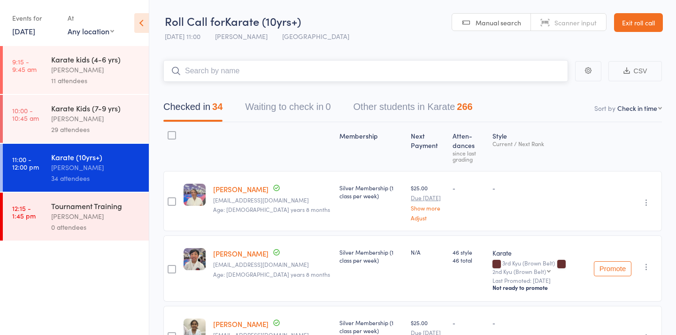
click at [190, 69] on input "search" at bounding box center [365, 71] width 405 height 22
type input "060"
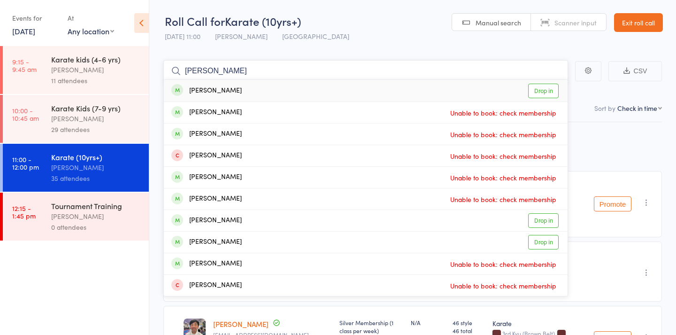
type input "[PERSON_NAME]"
click at [541, 91] on link "Drop in" at bounding box center [543, 91] width 31 height 15
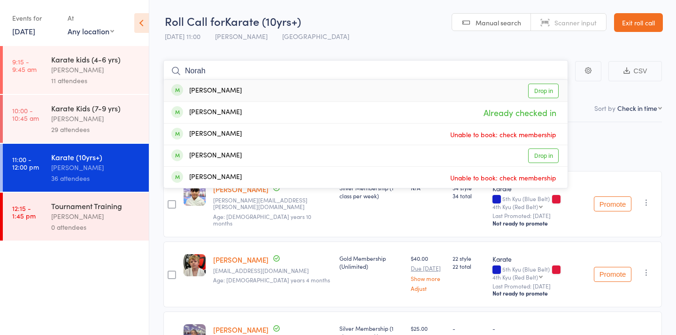
drag, startPoint x: 470, startPoint y: 75, endPoint x: 557, endPoint y: 79, distance: 87.0
click at [557, 79] on input "Norah" at bounding box center [365, 71] width 405 height 22
type input "Norah"
click at [532, 92] on link "Drop in" at bounding box center [543, 91] width 31 height 15
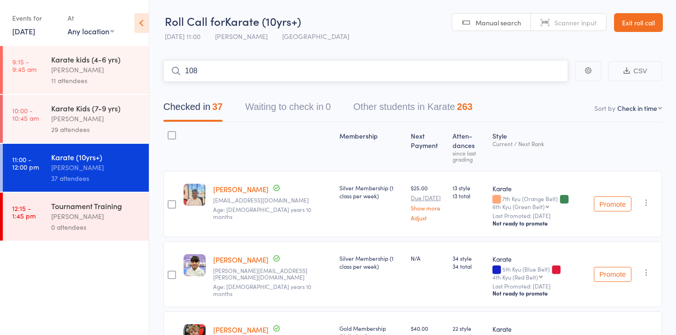
type input "1084"
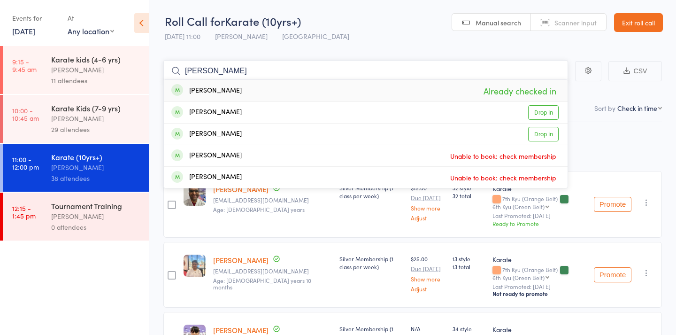
type input "[PERSON_NAME]"
click at [279, 87] on div "[PERSON_NAME] Already checked in" at bounding box center [366, 91] width 404 height 22
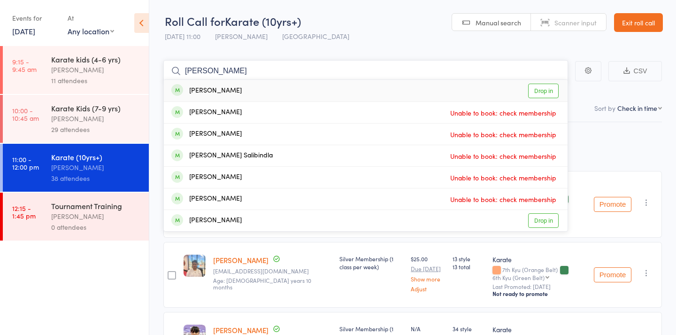
type input "[PERSON_NAME]"
drag, startPoint x: 279, startPoint y: 87, endPoint x: 256, endPoint y: 88, distance: 22.1
click at [256, 88] on div "[PERSON_NAME] Drop in" at bounding box center [366, 91] width 404 height 22
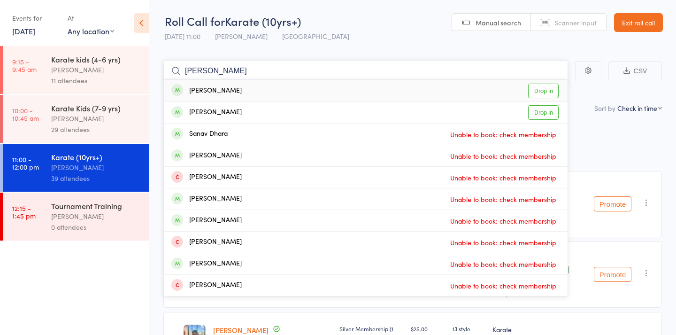
type input "[PERSON_NAME]"
click at [267, 88] on div "[PERSON_NAME] Drop in" at bounding box center [366, 91] width 404 height 22
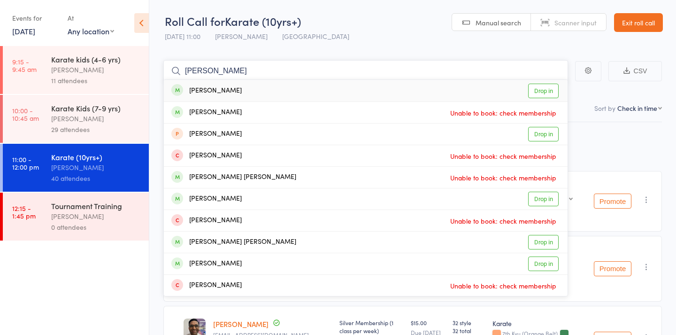
type input "[PERSON_NAME]"
drag, startPoint x: 218, startPoint y: 86, endPoint x: 234, endPoint y: 90, distance: 16.8
click at [234, 90] on div "[PERSON_NAME] Drop in" at bounding box center [366, 91] width 404 height 22
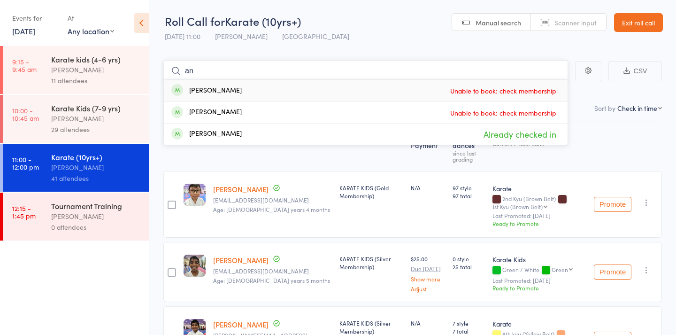
type input "a"
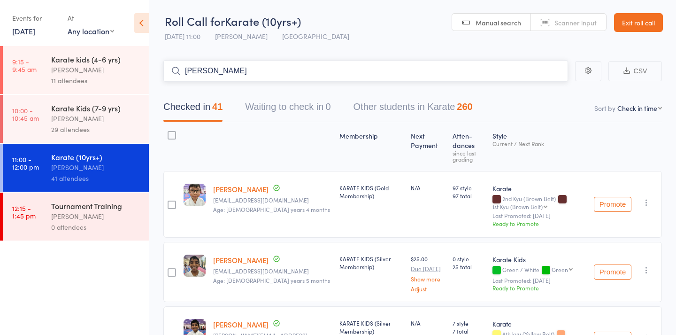
type input "sandeep"
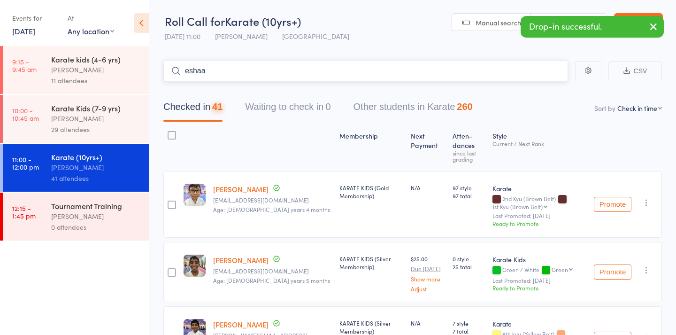
type input "[PERSON_NAME]"
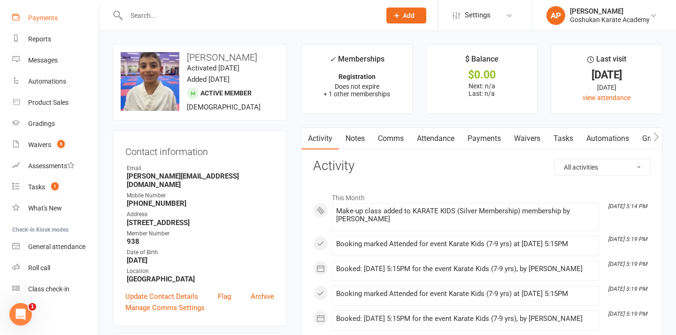
click at [46, 15] on div "Payments" at bounding box center [43, 18] width 30 height 8
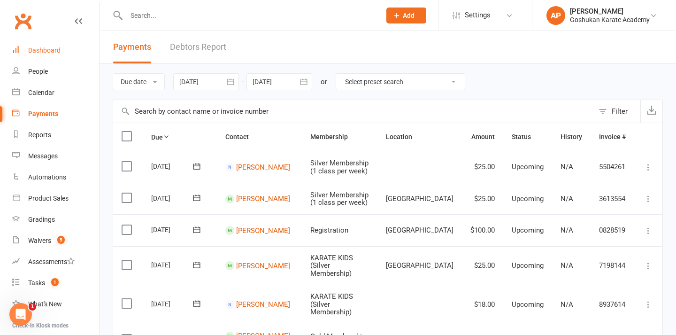
scroll to position [0, 0]
click at [44, 53] on div "Dashboard" at bounding box center [44, 51] width 32 height 8
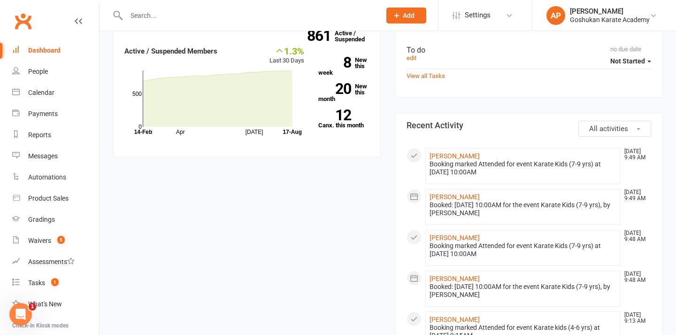
scroll to position [243, 0]
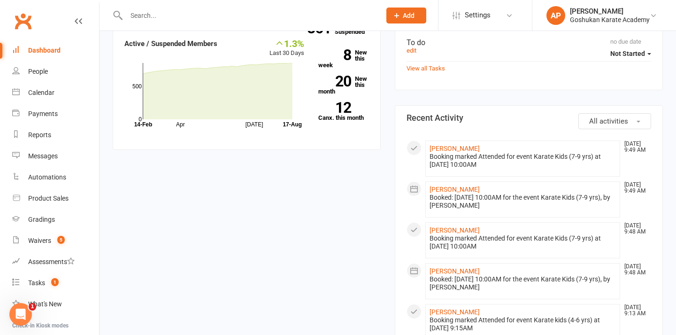
click at [616, 117] on span "All activities" at bounding box center [608, 121] width 39 height 8
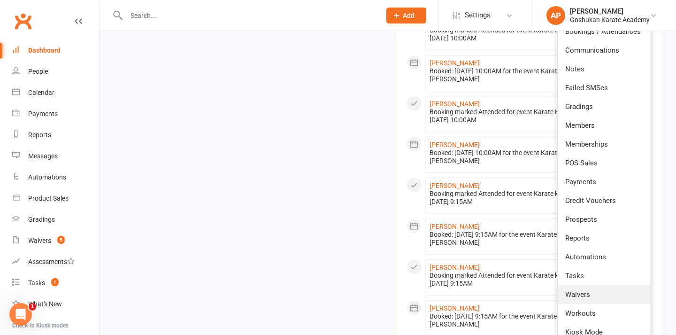
click at [595, 289] on link "Waivers" at bounding box center [604, 294] width 93 height 19
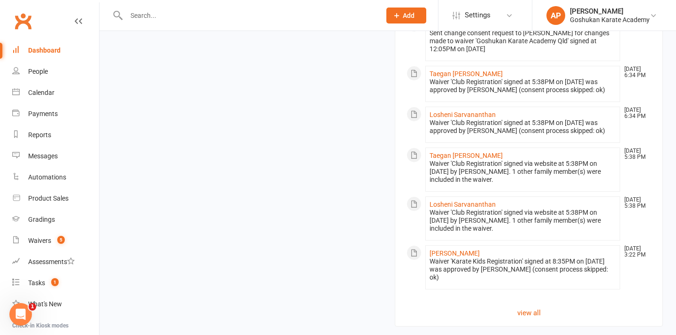
scroll to position [1036, 0]
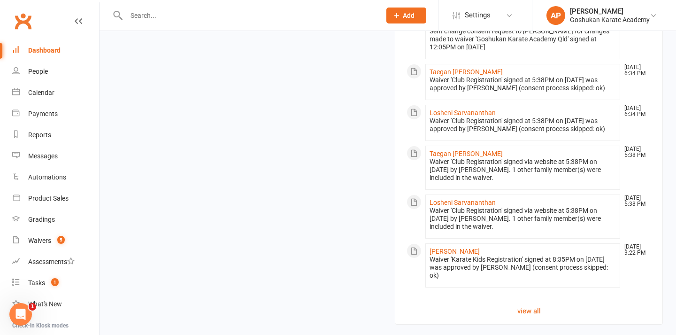
click at [242, 15] on input "text" at bounding box center [249, 15] width 251 height 13
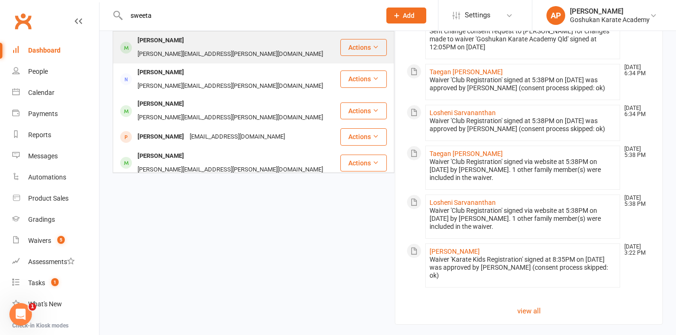
type input "sweeta"
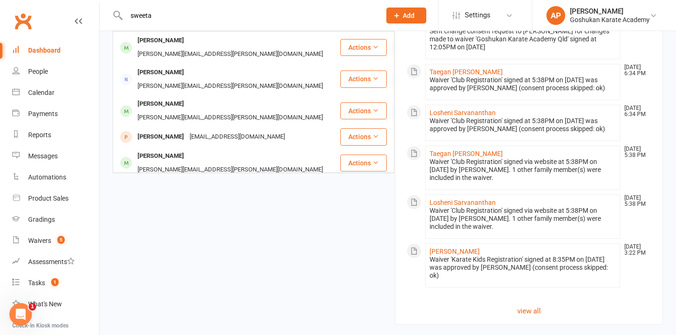
click at [230, 47] on div "[PERSON_NAME][EMAIL_ADDRESS][PERSON_NAME][DOMAIN_NAME]" at bounding box center [230, 54] width 191 height 14
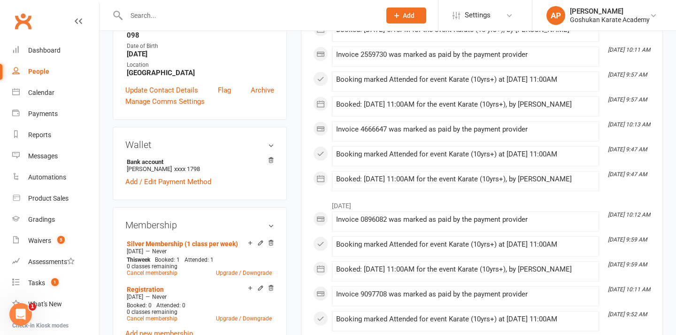
scroll to position [208, 0]
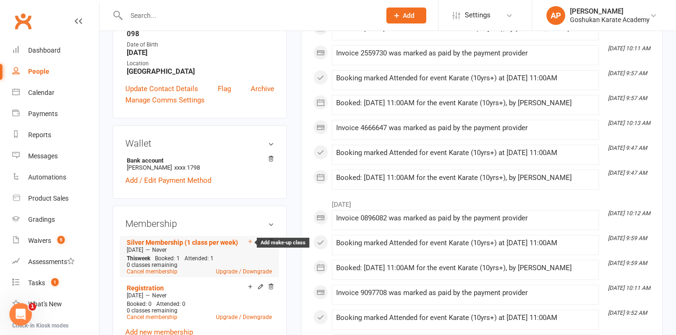
click at [250, 238] on icon at bounding box center [250, 241] width 7 height 7
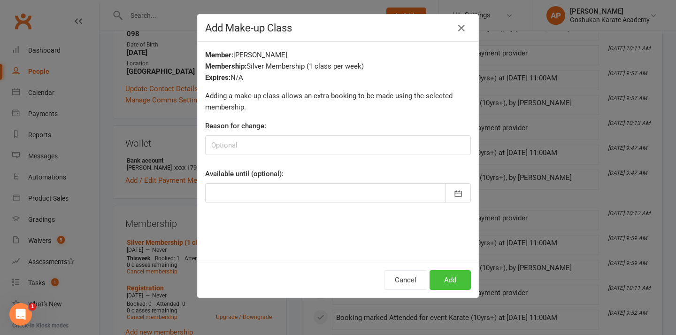
click at [446, 283] on button "Add" at bounding box center [450, 280] width 41 height 20
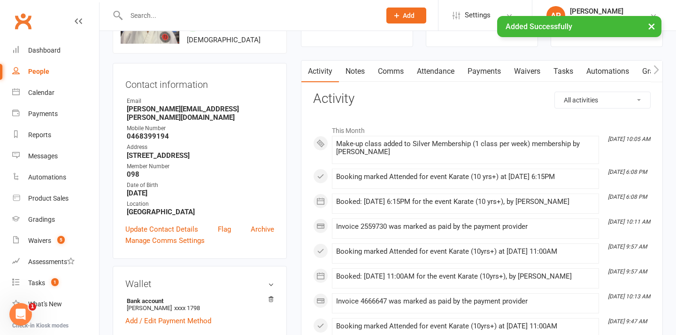
scroll to position [47, 0]
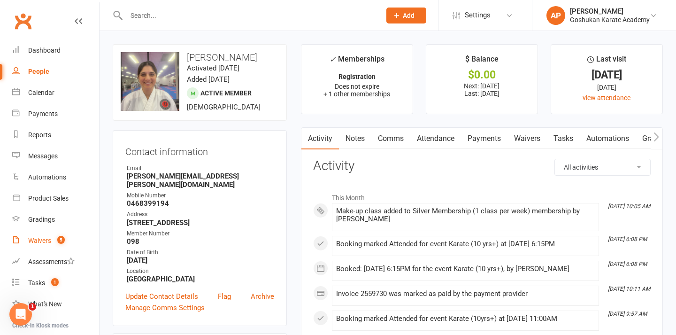
click at [28, 246] on link "Waivers 5" at bounding box center [55, 240] width 87 height 21
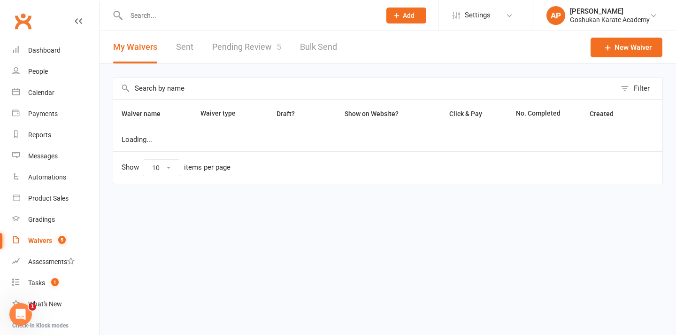
click at [247, 57] on link "Pending Review 5" at bounding box center [246, 47] width 69 height 32
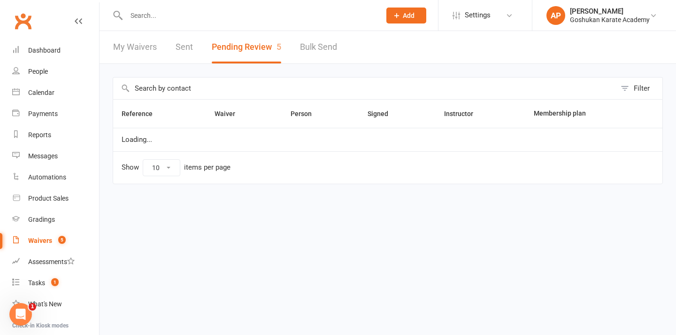
select select "50"
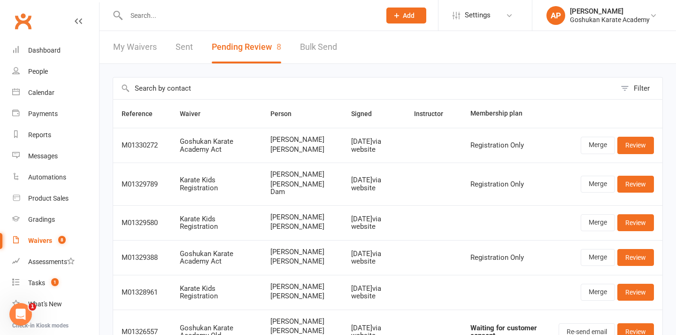
click at [349, 16] on input "text" at bounding box center [249, 15] width 251 height 13
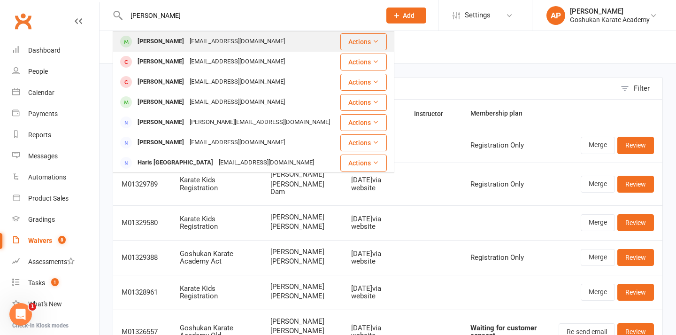
type input "harshika"
click at [202, 38] on div "[EMAIL_ADDRESS][DOMAIN_NAME]" at bounding box center [237, 42] width 101 height 14
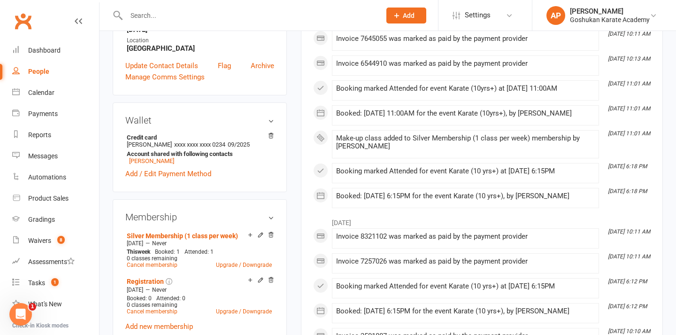
scroll to position [228, 0]
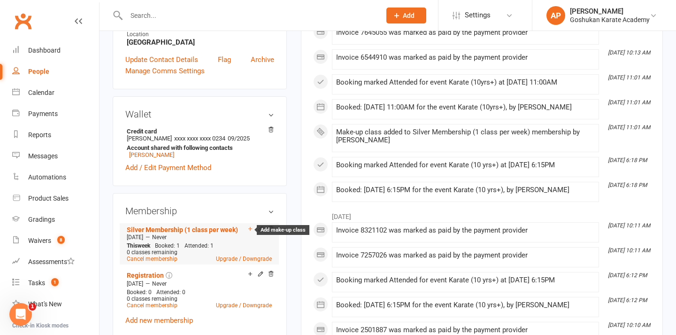
click at [248, 232] on icon at bounding box center [250, 228] width 7 height 7
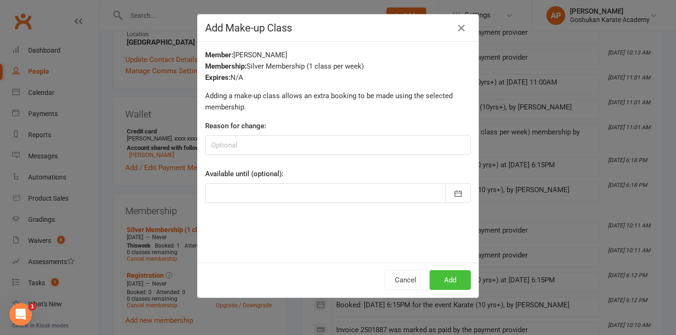
click at [435, 283] on button "Add" at bounding box center [450, 280] width 41 height 20
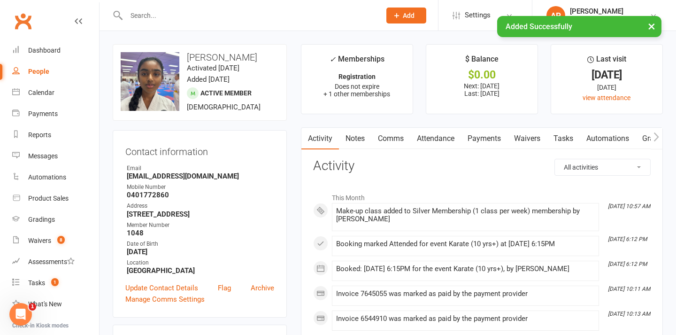
scroll to position [0, 0]
click at [475, 135] on link "Payments" at bounding box center [484, 139] width 47 height 22
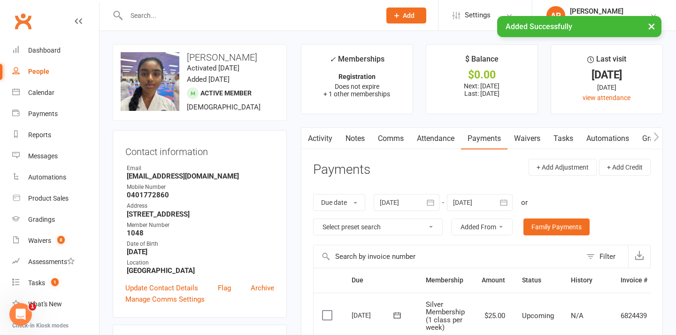
click at [429, 134] on link "Attendance" at bounding box center [436, 139] width 51 height 22
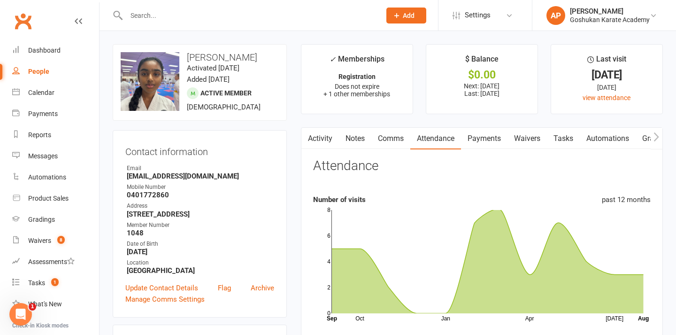
click at [237, 13] on input "text" at bounding box center [249, 15] width 251 height 13
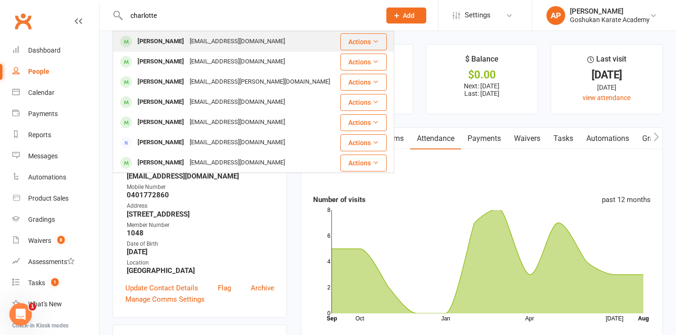
type input "charlotte"
click at [220, 47] on div "[EMAIL_ADDRESS][DOMAIN_NAME]" at bounding box center [237, 42] width 101 height 14
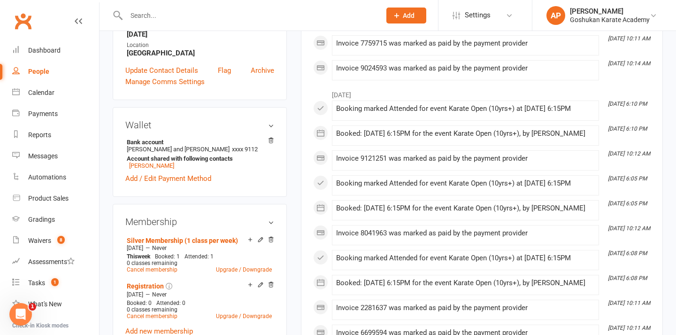
scroll to position [218, 0]
click at [251, 240] on icon at bounding box center [250, 239] width 7 height 7
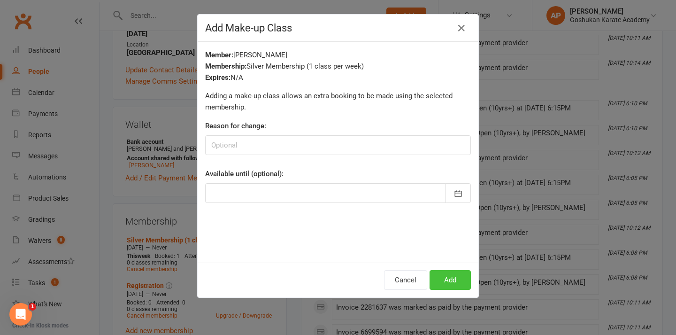
click at [446, 283] on button "Add" at bounding box center [450, 280] width 41 height 20
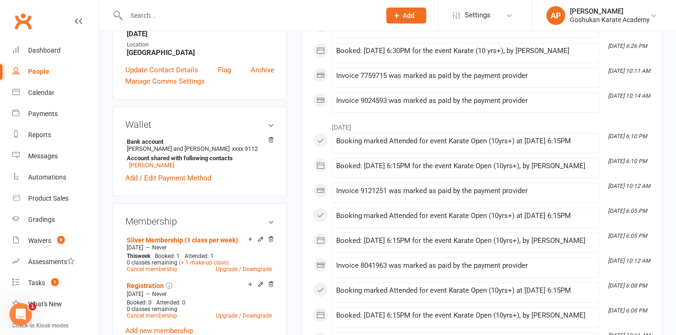
click at [292, 17] on input "text" at bounding box center [249, 15] width 251 height 13
click at [284, 17] on input "text" at bounding box center [249, 15] width 251 height 13
click at [264, 15] on input "text" at bounding box center [249, 15] width 251 height 13
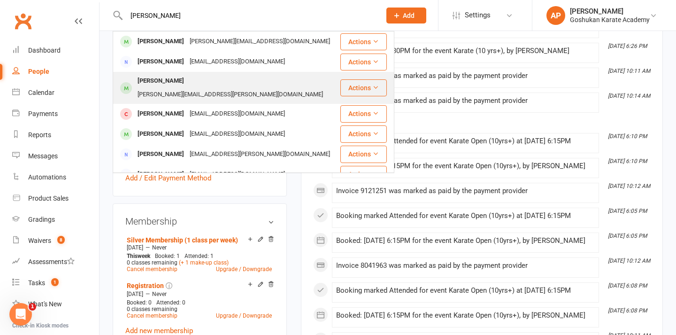
type input "[PERSON_NAME]"
click at [191, 88] on div "[PERSON_NAME][EMAIL_ADDRESS][PERSON_NAME][DOMAIN_NAME]" at bounding box center [230, 95] width 191 height 14
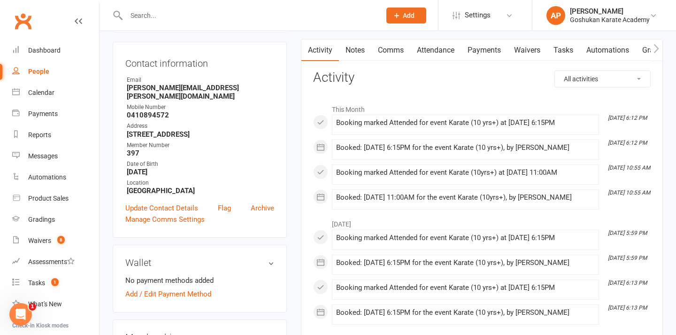
scroll to position [252, 0]
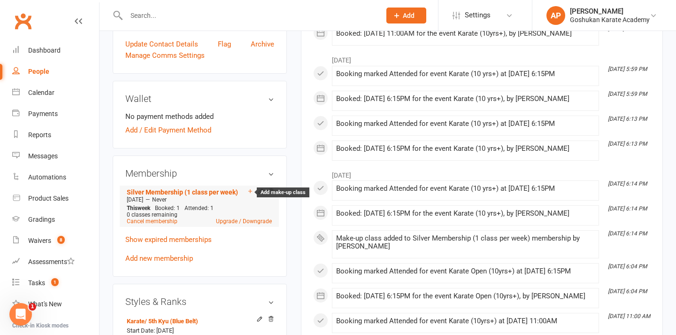
click at [251, 191] on icon at bounding box center [250, 191] width 7 height 7
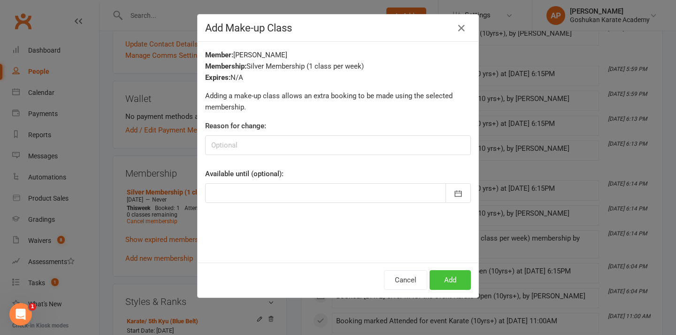
click at [450, 271] on button "Add" at bounding box center [450, 280] width 41 height 20
